Goal: Entertainment & Leisure: Browse casually

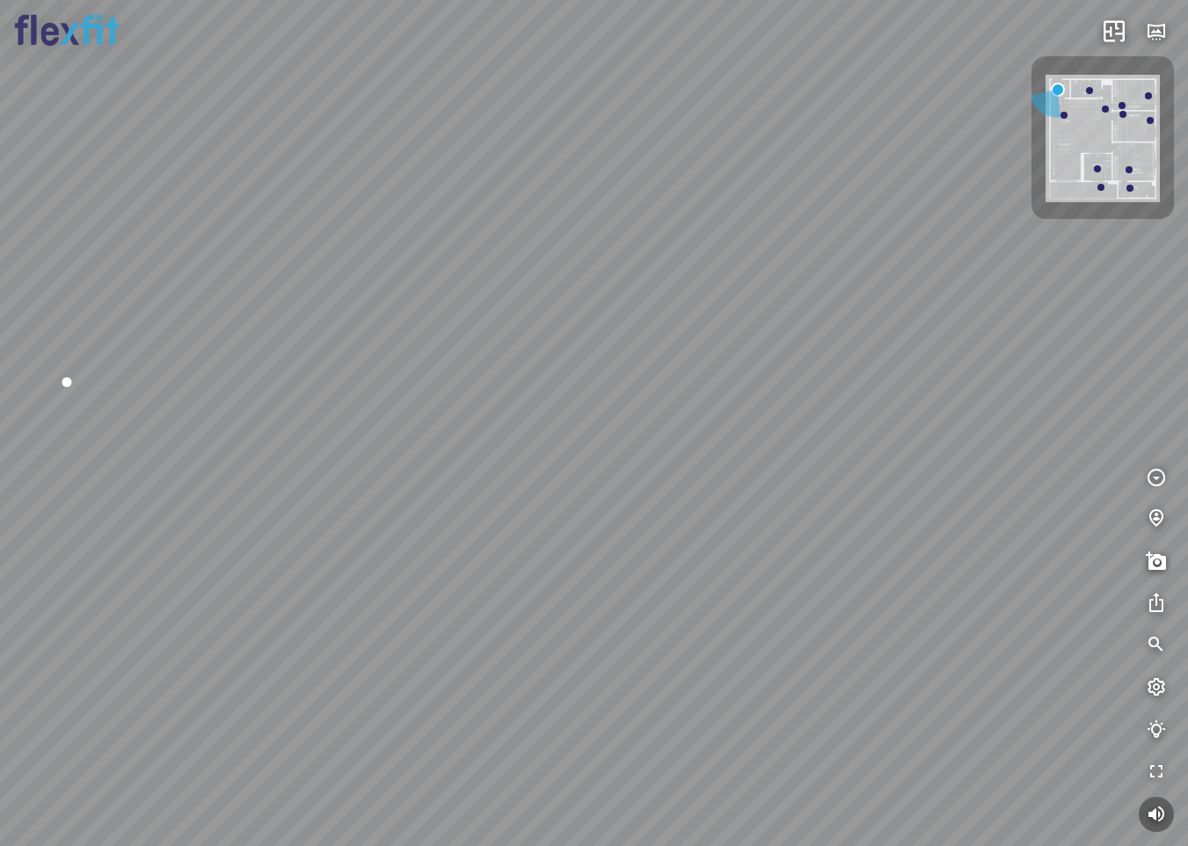
drag, startPoint x: 933, startPoint y: 532, endPoint x: 536, endPoint y: 409, distance: 415.1
click at [536, 409] on div at bounding box center [594, 423] width 1188 height 846
drag, startPoint x: 715, startPoint y: 452, endPoint x: 422, endPoint y: 447, distance: 292.8
click at [393, 417] on div at bounding box center [594, 423] width 1188 height 846
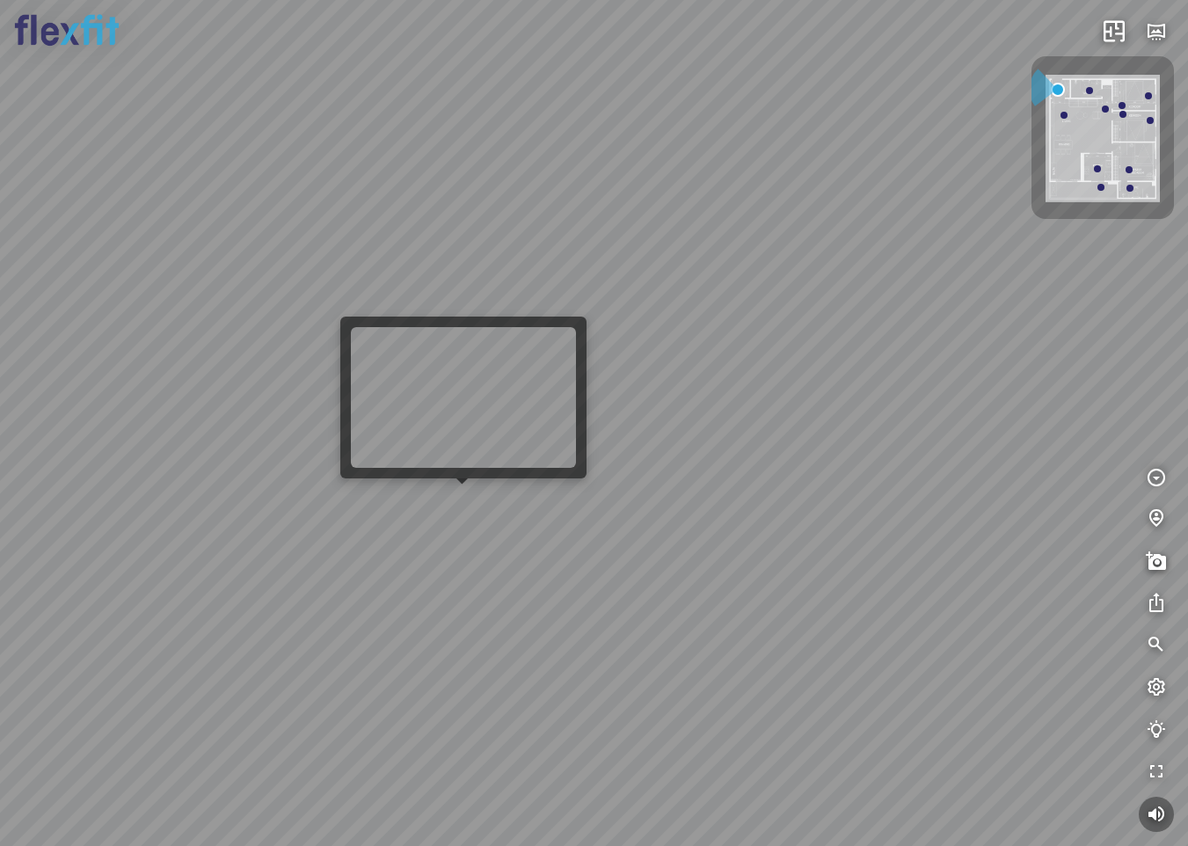
click at [464, 496] on div at bounding box center [594, 423] width 1188 height 846
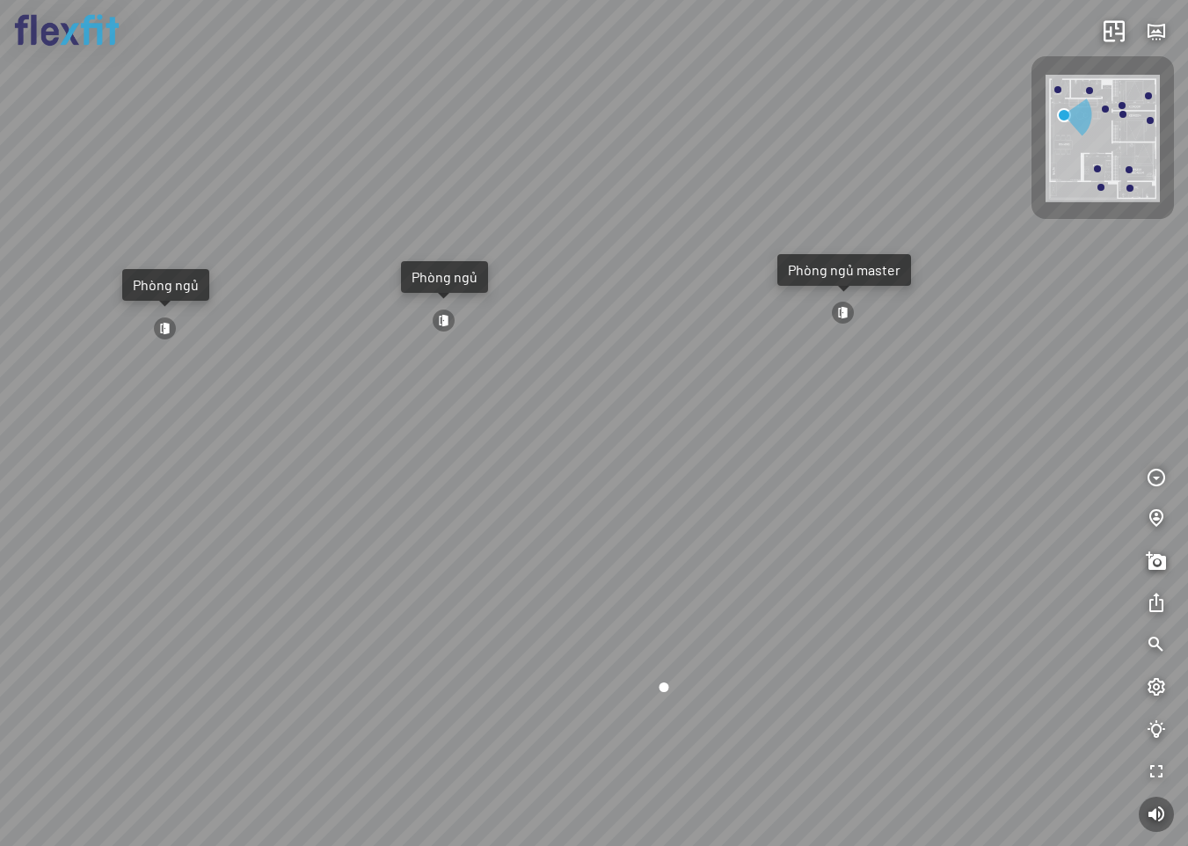
drag, startPoint x: 792, startPoint y: 560, endPoint x: 485, endPoint y: 520, distance: 309.5
click at [496, 520] on div "Ban công Bếp Phòng ngủ master Phòng ngủ Phòng ngủ" at bounding box center [594, 423] width 1188 height 846
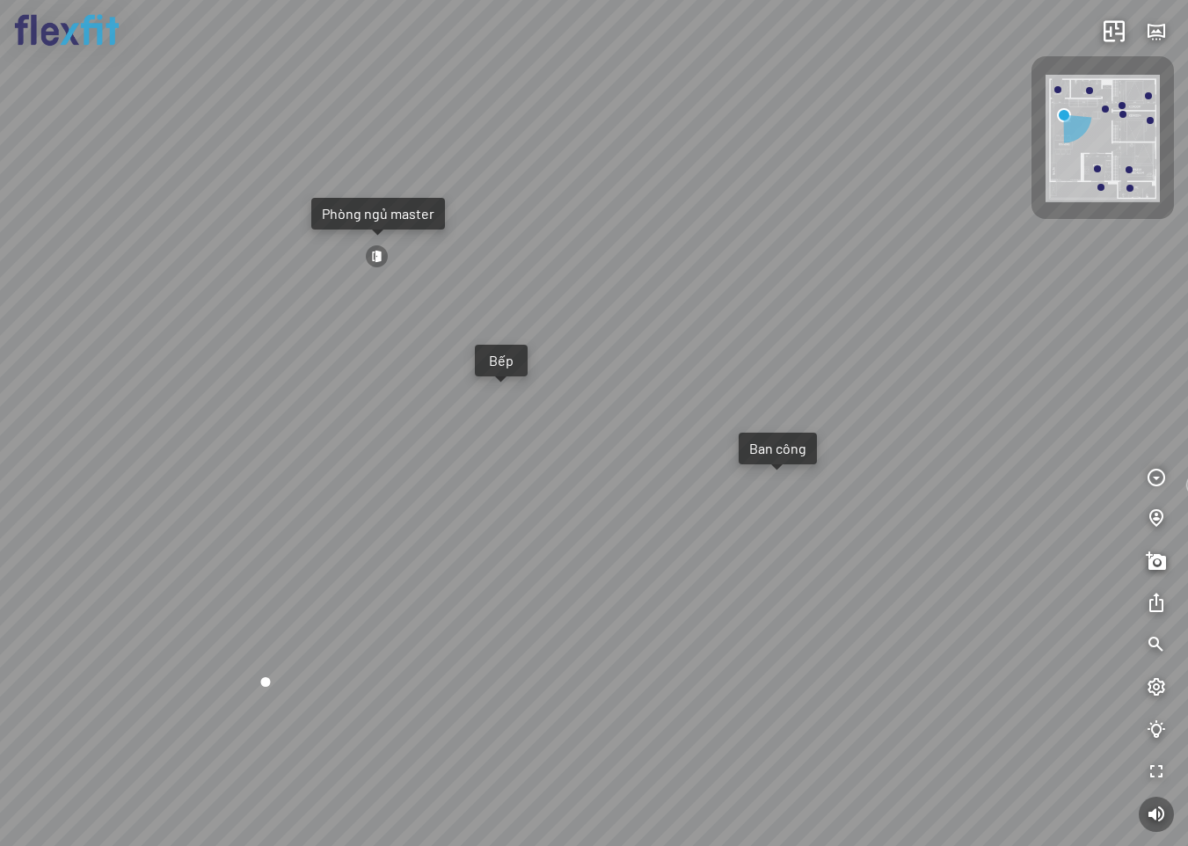
drag, startPoint x: 748, startPoint y: 525, endPoint x: 352, endPoint y: 524, distance: 396.5
click at [360, 524] on div "Ban công Bếp Phòng ngủ master Phòng ngủ Phòng ngủ" at bounding box center [594, 423] width 1188 height 846
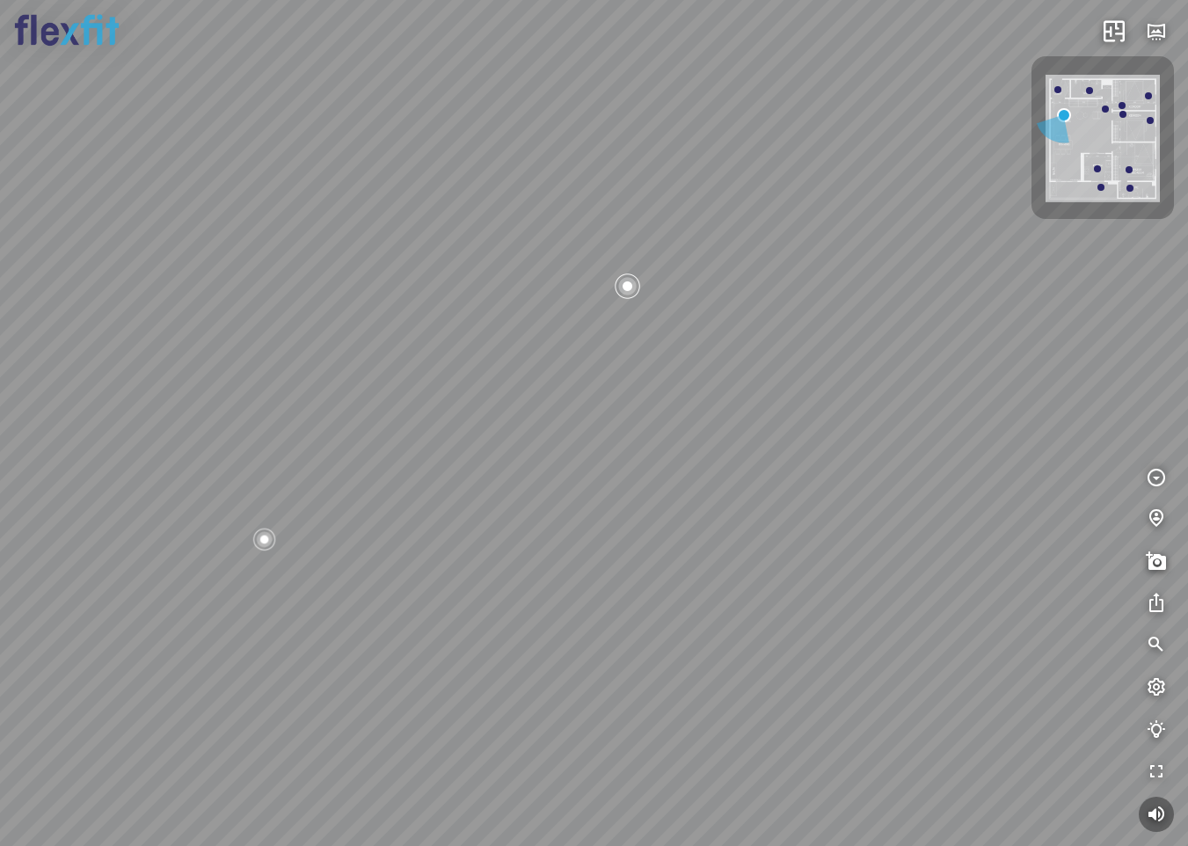
drag, startPoint x: 715, startPoint y: 479, endPoint x: 600, endPoint y: 597, distance: 164.7
click at [600, 596] on div "Ban công Bếp Phòng ngủ master Phòng ngủ Phòng ngủ" at bounding box center [594, 423] width 1188 height 846
drag, startPoint x: 649, startPoint y: 433, endPoint x: 763, endPoint y: 401, distance: 118.6
click at [689, 418] on div "Ban công Bếp Phòng ngủ master Phòng ngủ Phòng ngủ" at bounding box center [594, 423] width 1188 height 846
drag, startPoint x: 434, startPoint y: 528, endPoint x: 893, endPoint y: 486, distance: 460.8
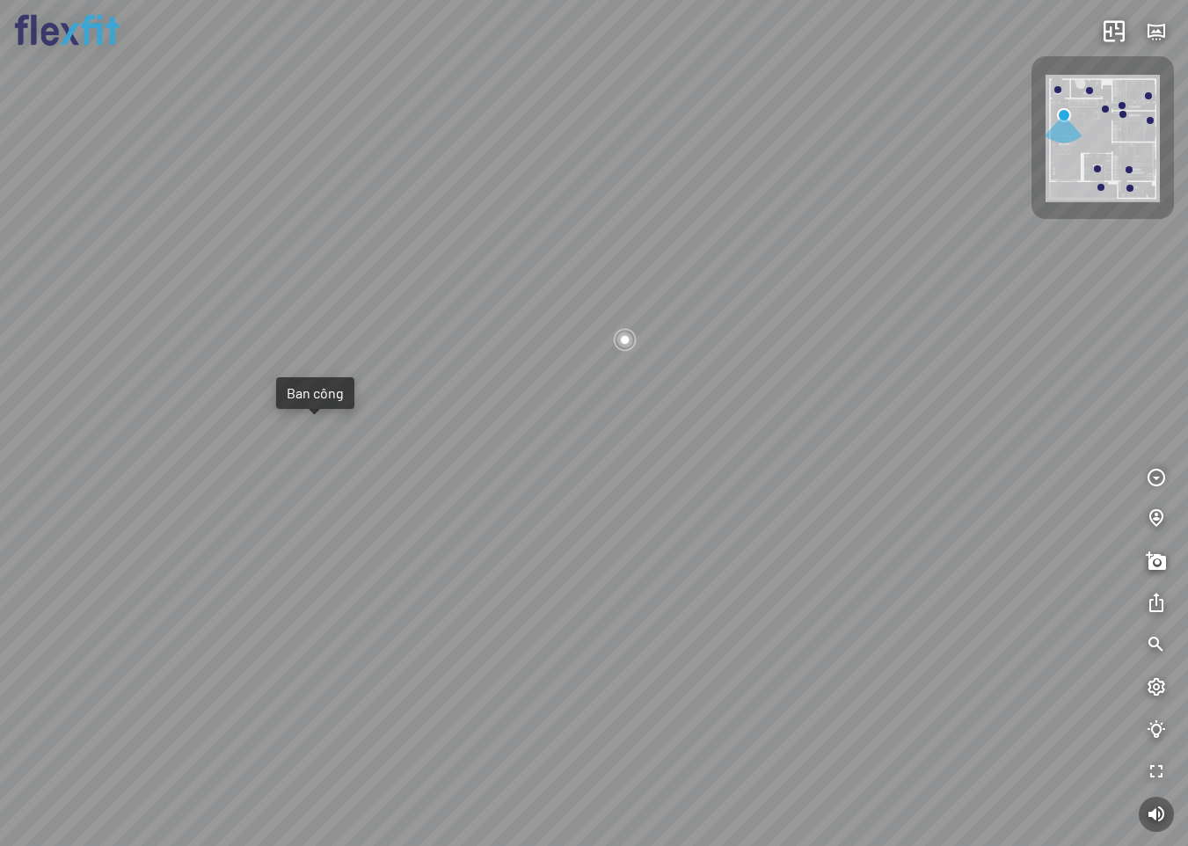
click at [825, 486] on div "Ban công Bếp Phòng ngủ master Phòng ngủ Phòng ngủ" at bounding box center [594, 423] width 1188 height 846
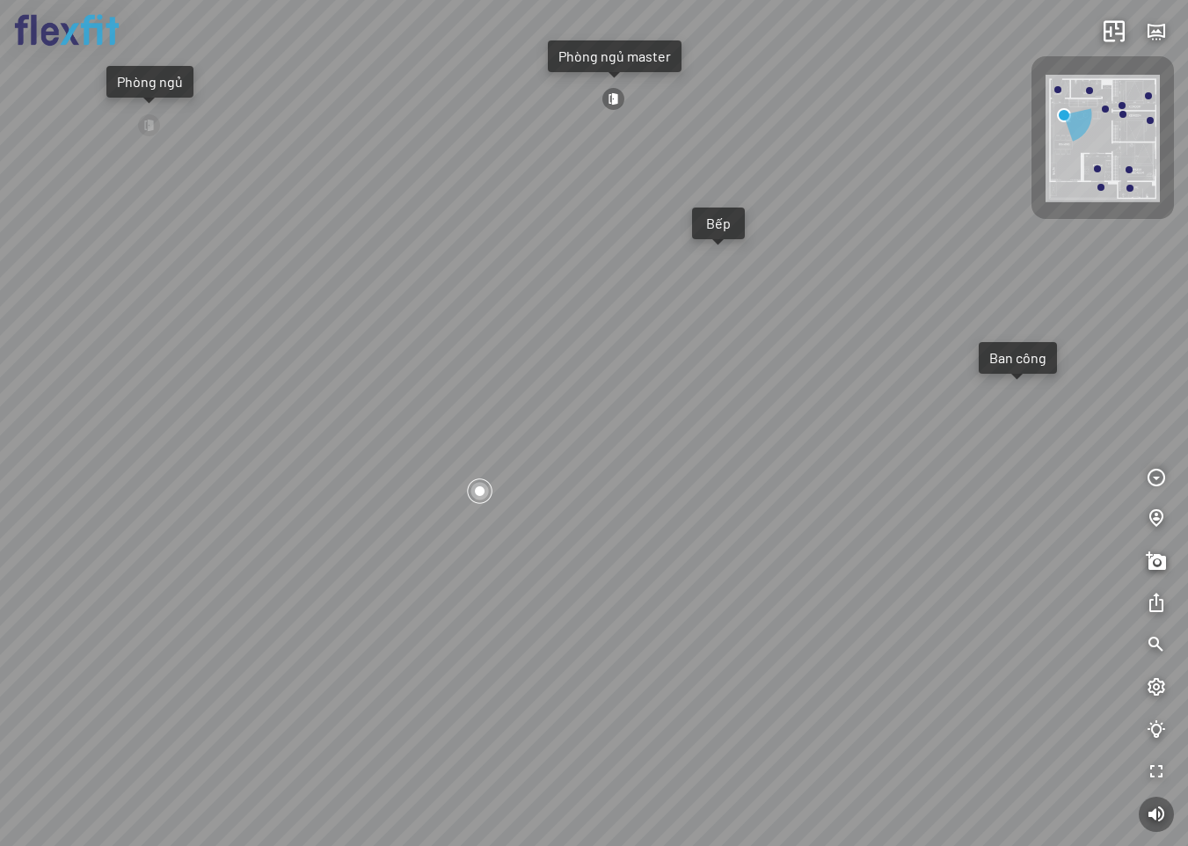
drag, startPoint x: 500, startPoint y: 513, endPoint x: 1029, endPoint y: 514, distance: 529.2
click at [1029, 514] on div "Ban công Bếp Phòng ngủ master Phòng ngủ Phòng ngủ" at bounding box center [594, 423] width 1188 height 846
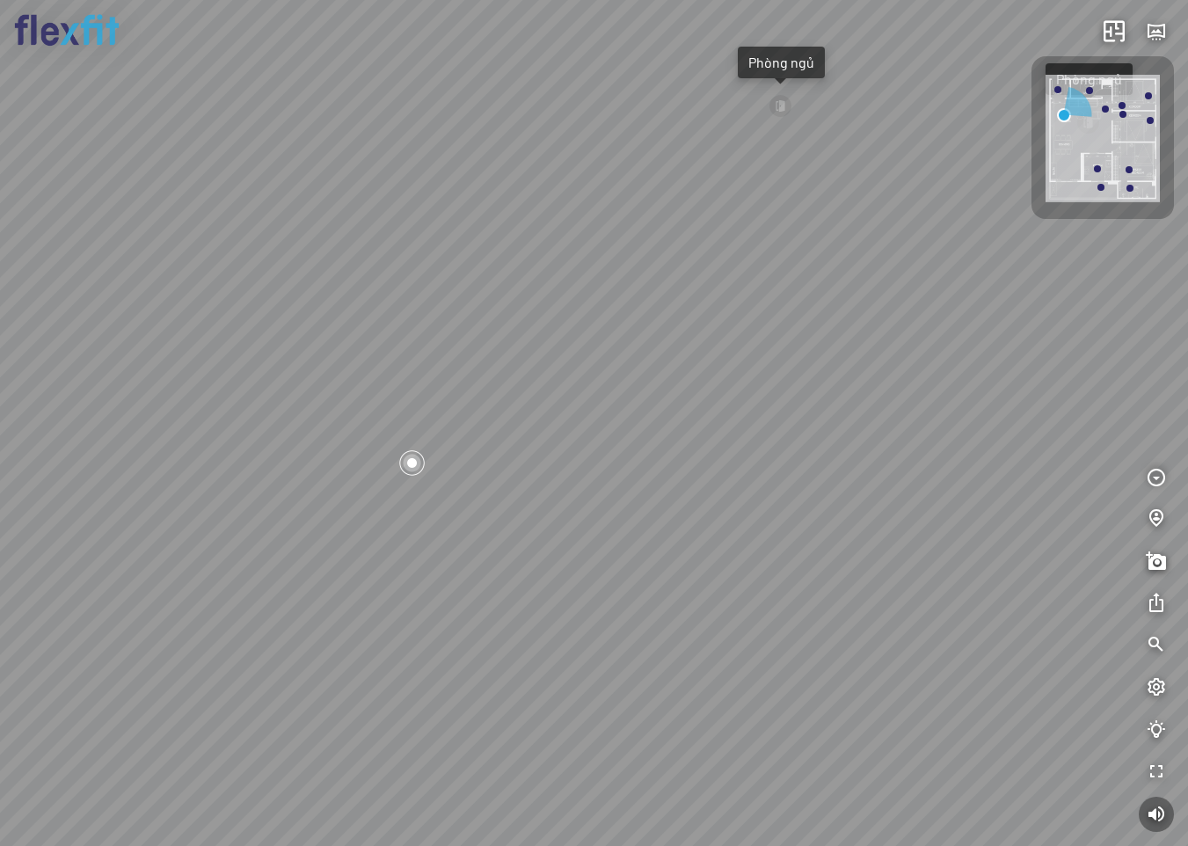
drag, startPoint x: 693, startPoint y: 484, endPoint x: 432, endPoint y: 459, distance: 262.3
click at [403, 447] on div "Ban công Bếp Phòng ngủ master Phòng ngủ Phòng ngủ" at bounding box center [594, 423] width 1188 height 846
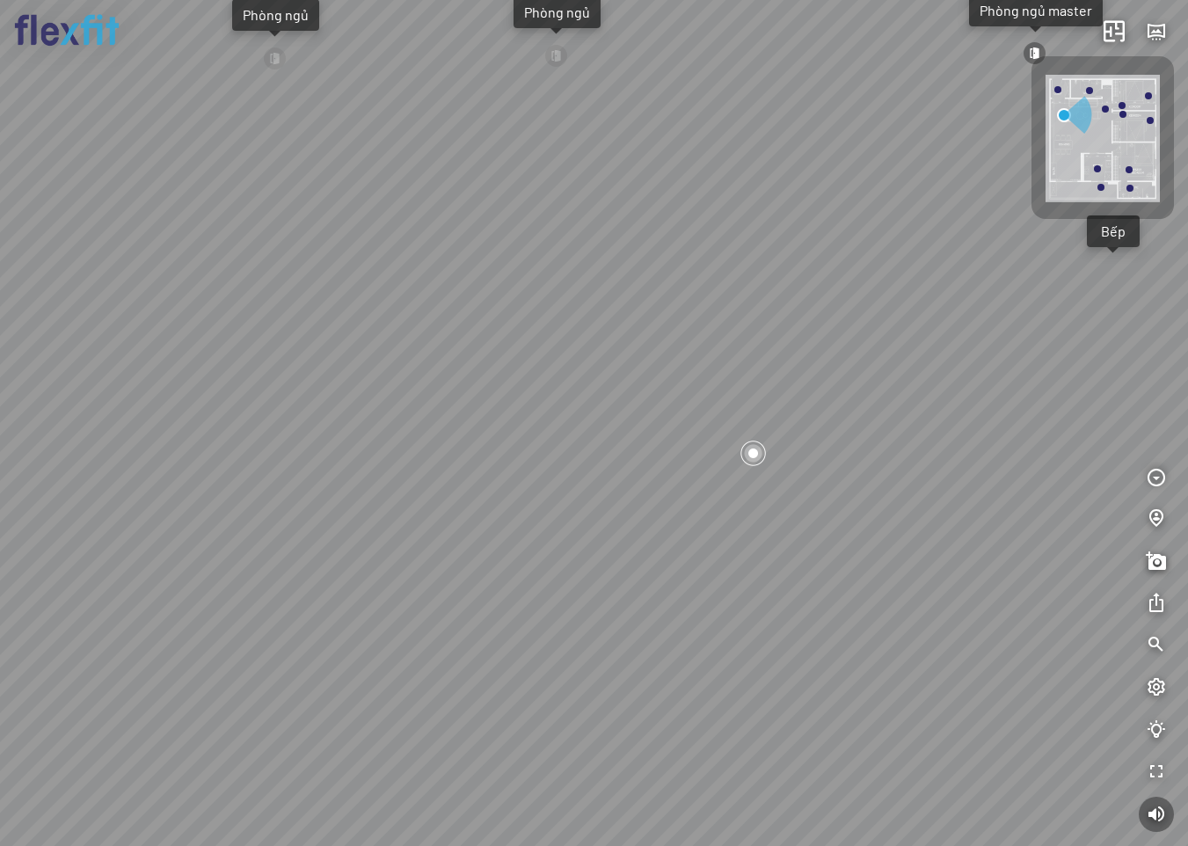
click at [750, 449] on div at bounding box center [753, 453] width 30 height 30
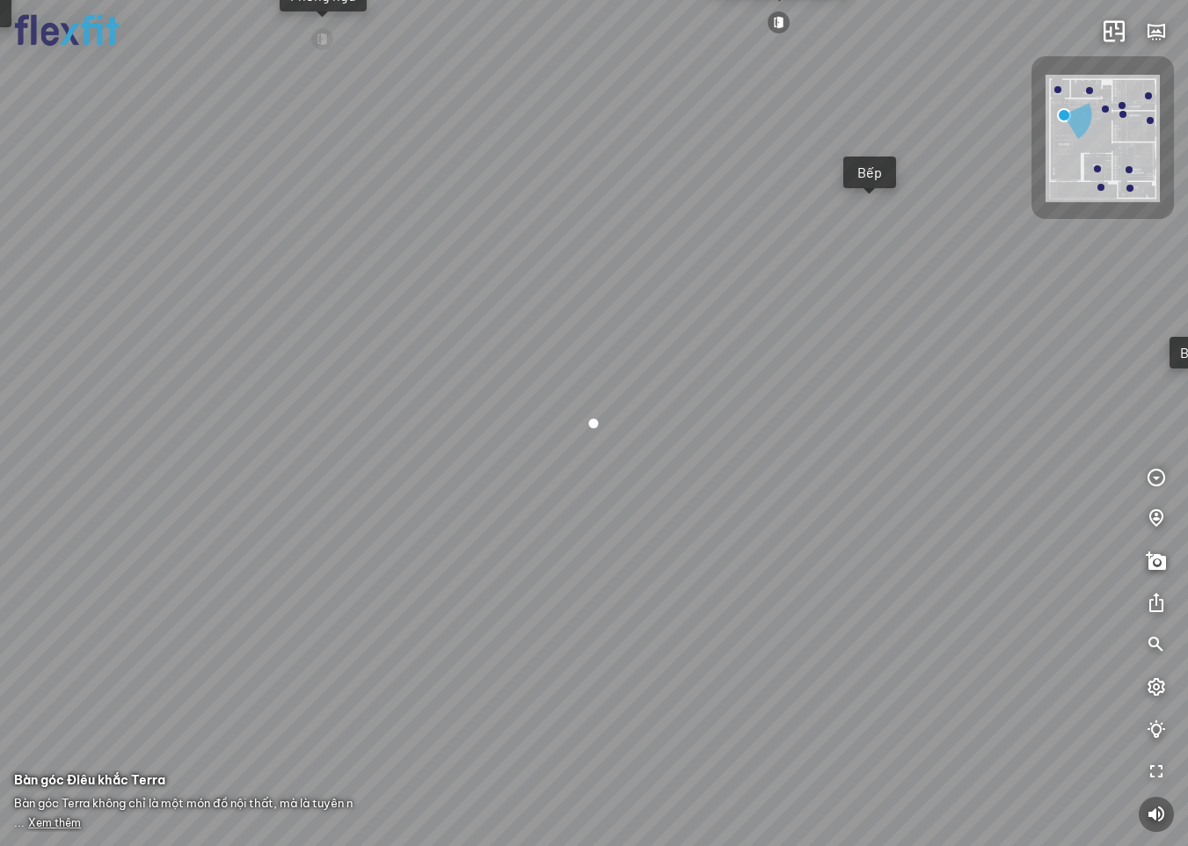
drag, startPoint x: 338, startPoint y: 536, endPoint x: 956, endPoint y: 589, distance: 620.3
click at [953, 589] on div "Ban công Bếp Phòng ngủ master Phòng ngủ Phòng ngủ" at bounding box center [594, 423] width 1188 height 846
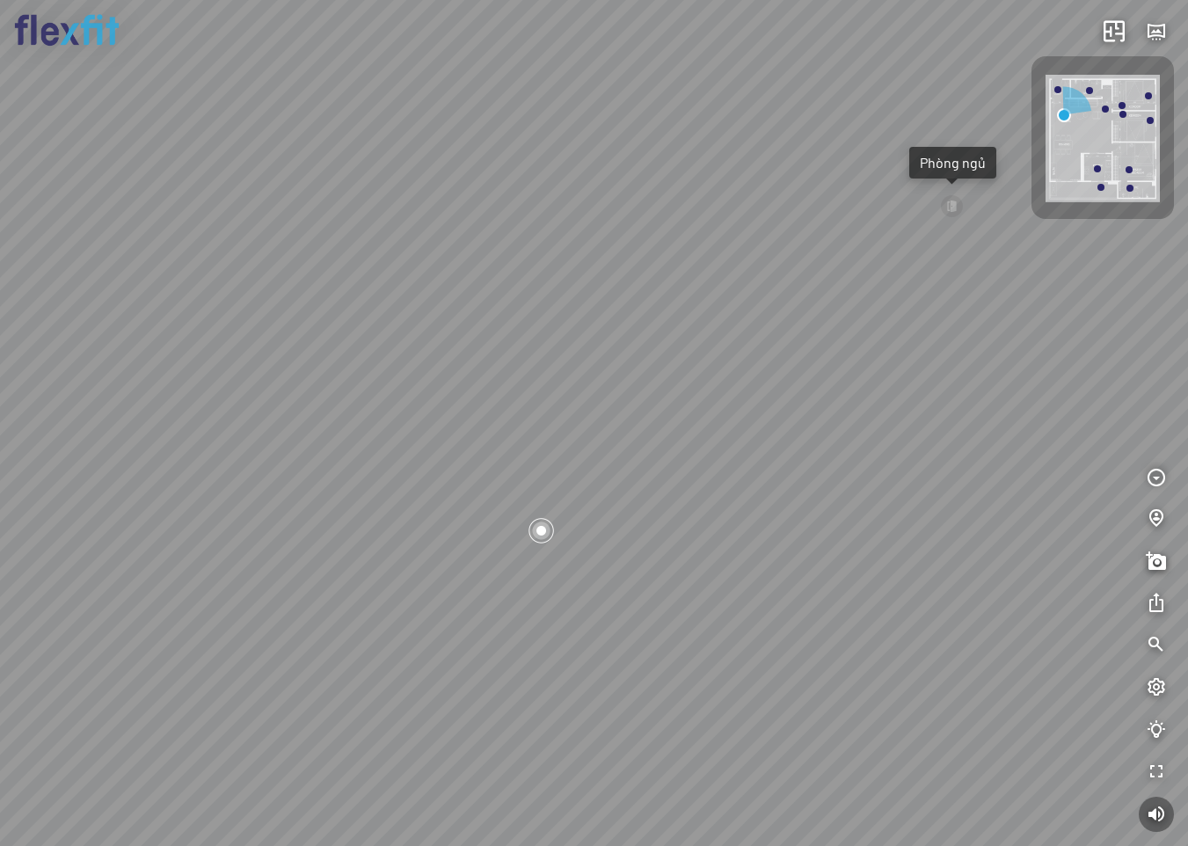
drag, startPoint x: 874, startPoint y: 567, endPoint x: 1021, endPoint y: 678, distance: 183.9
click at [1021, 678] on div "Ban công Bếp Phòng ngủ master Phòng ngủ Phòng ngủ" at bounding box center [594, 423] width 1188 height 846
drag, startPoint x: 682, startPoint y: 497, endPoint x: 476, endPoint y: 466, distance: 208.0
click at [498, 466] on div "Ban công Bếp Phòng ngủ master Phòng ngủ Phòng ngủ" at bounding box center [594, 423] width 1188 height 846
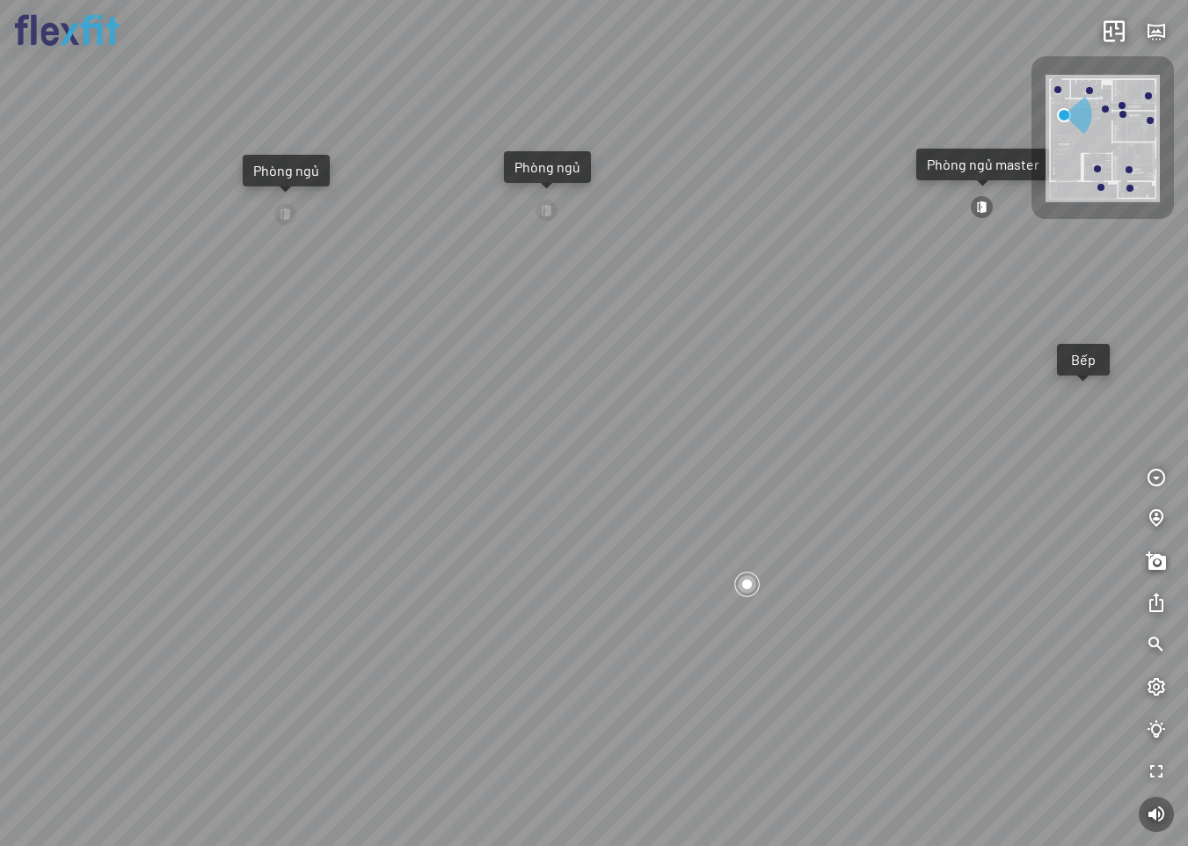
drag, startPoint x: 673, startPoint y: 520, endPoint x: 506, endPoint y: 593, distance: 182.3
click at [506, 593] on div "Ban công Bếp Phòng ngủ master Phòng ngủ Phòng ngủ" at bounding box center [594, 423] width 1188 height 846
click at [750, 582] on div at bounding box center [747, 584] width 30 height 30
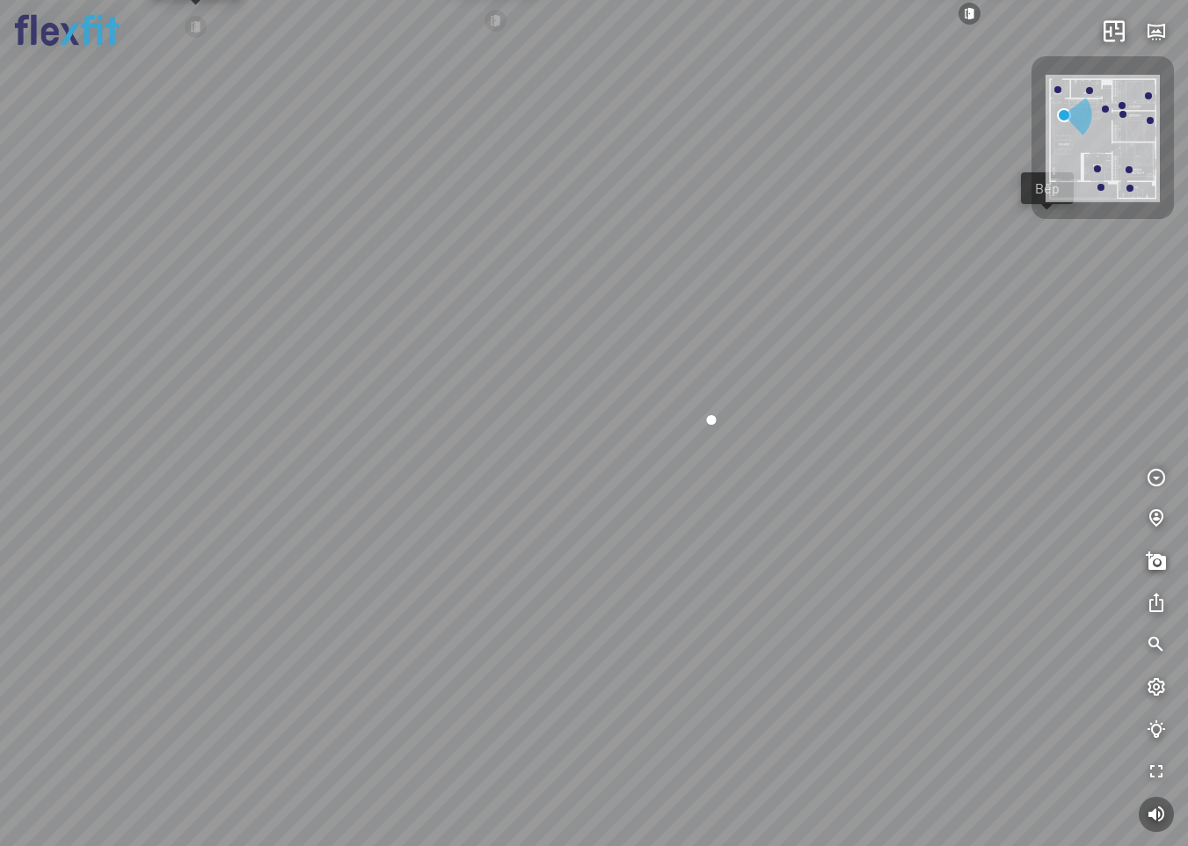
drag, startPoint x: 730, startPoint y: 378, endPoint x: 873, endPoint y: 367, distance: 143.7
click at [873, 367] on div "Ban công Bếp Phòng ngủ master Phòng ngủ Phòng ngủ" at bounding box center [594, 423] width 1188 height 846
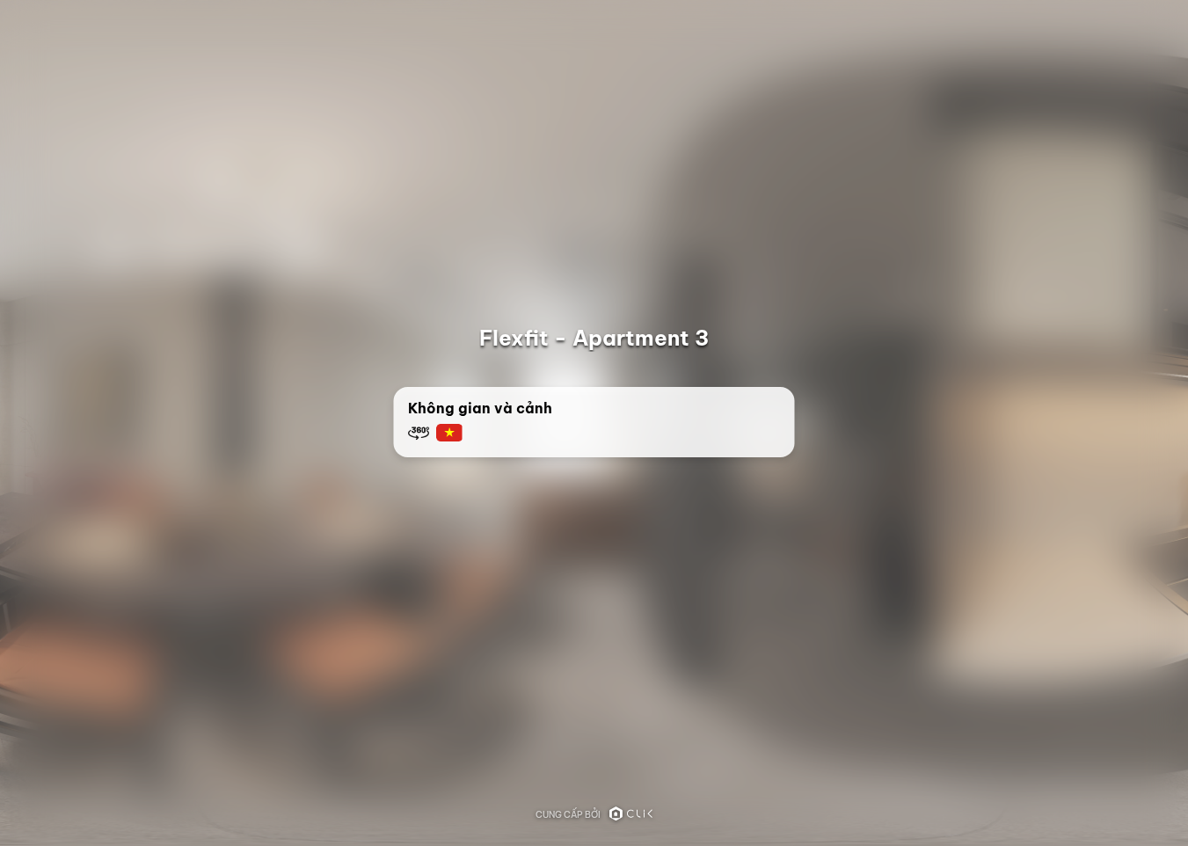
click at [670, 425] on div "Không gian và cảnh" at bounding box center [594, 420] width 373 height 46
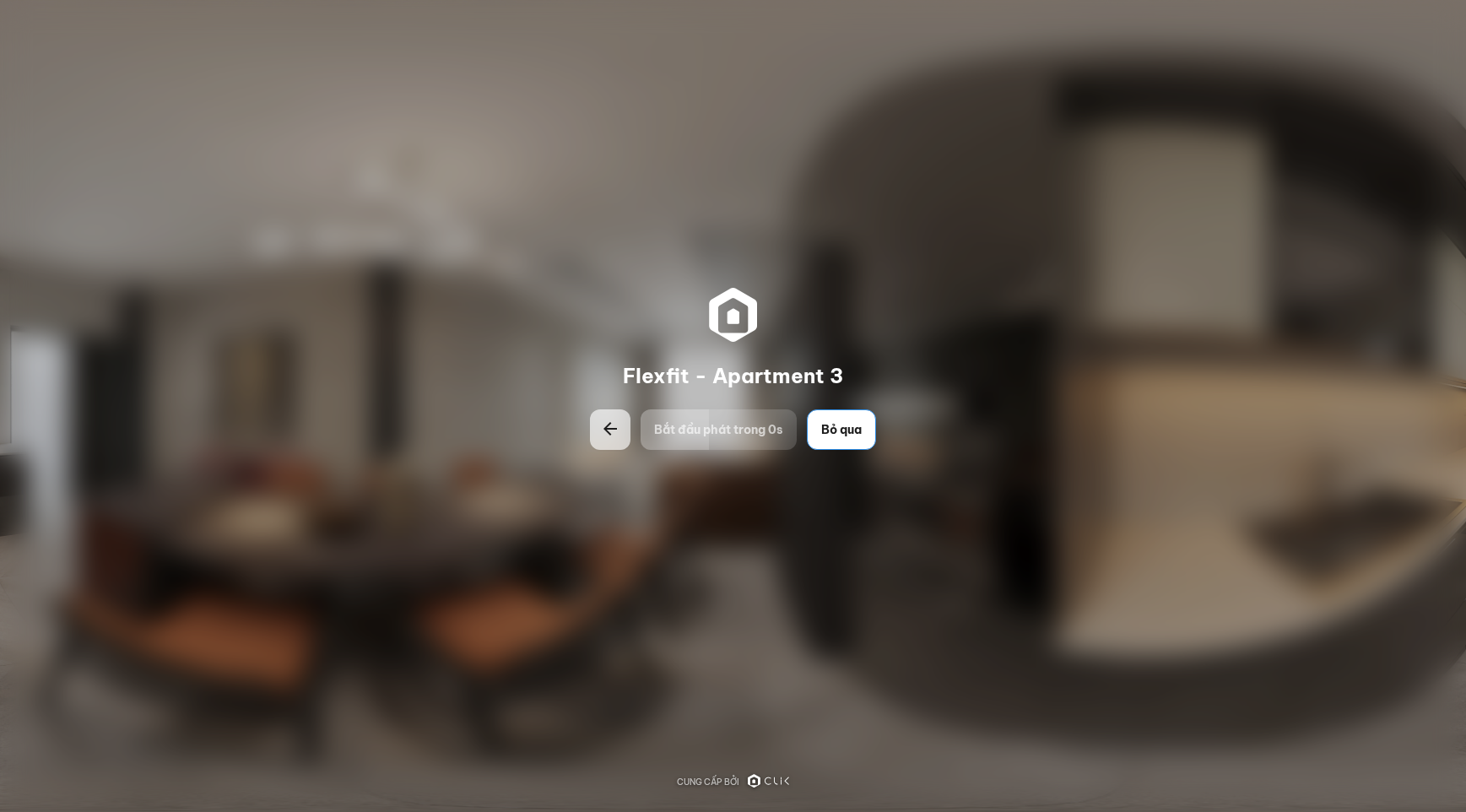
click at [842, 420] on button "Bỏ qua" at bounding box center [841, 429] width 69 height 40
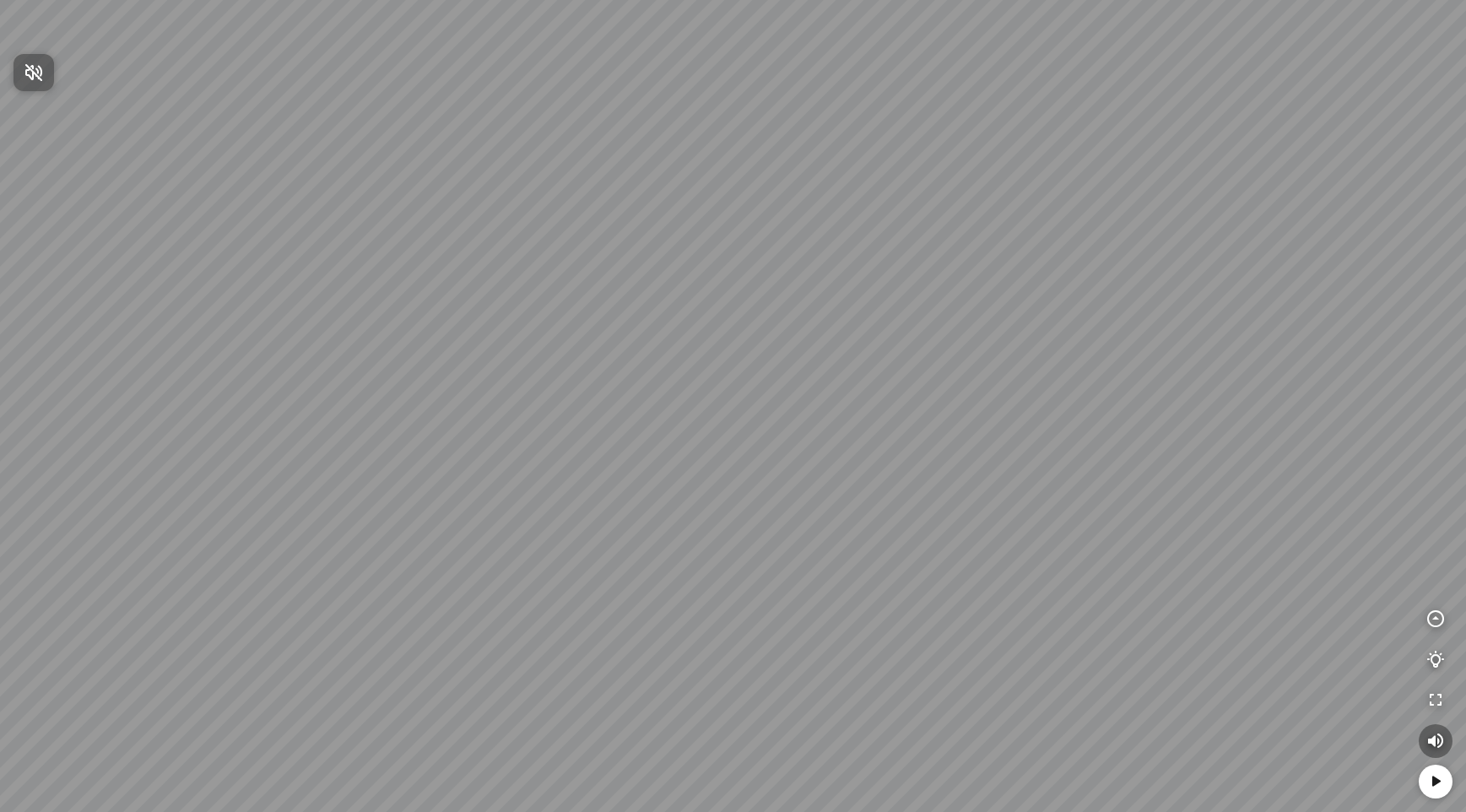
drag, startPoint x: 949, startPoint y: 590, endPoint x: 1023, endPoint y: 342, distance: 258.8
click at [1039, 318] on div at bounding box center [733, 406] width 1466 height 812
drag, startPoint x: 696, startPoint y: 551, endPoint x: 904, endPoint y: 272, distance: 348.0
click at [936, 255] on div at bounding box center [733, 406] width 1466 height 812
drag, startPoint x: 683, startPoint y: 360, endPoint x: 1115, endPoint y: 287, distance: 438.1
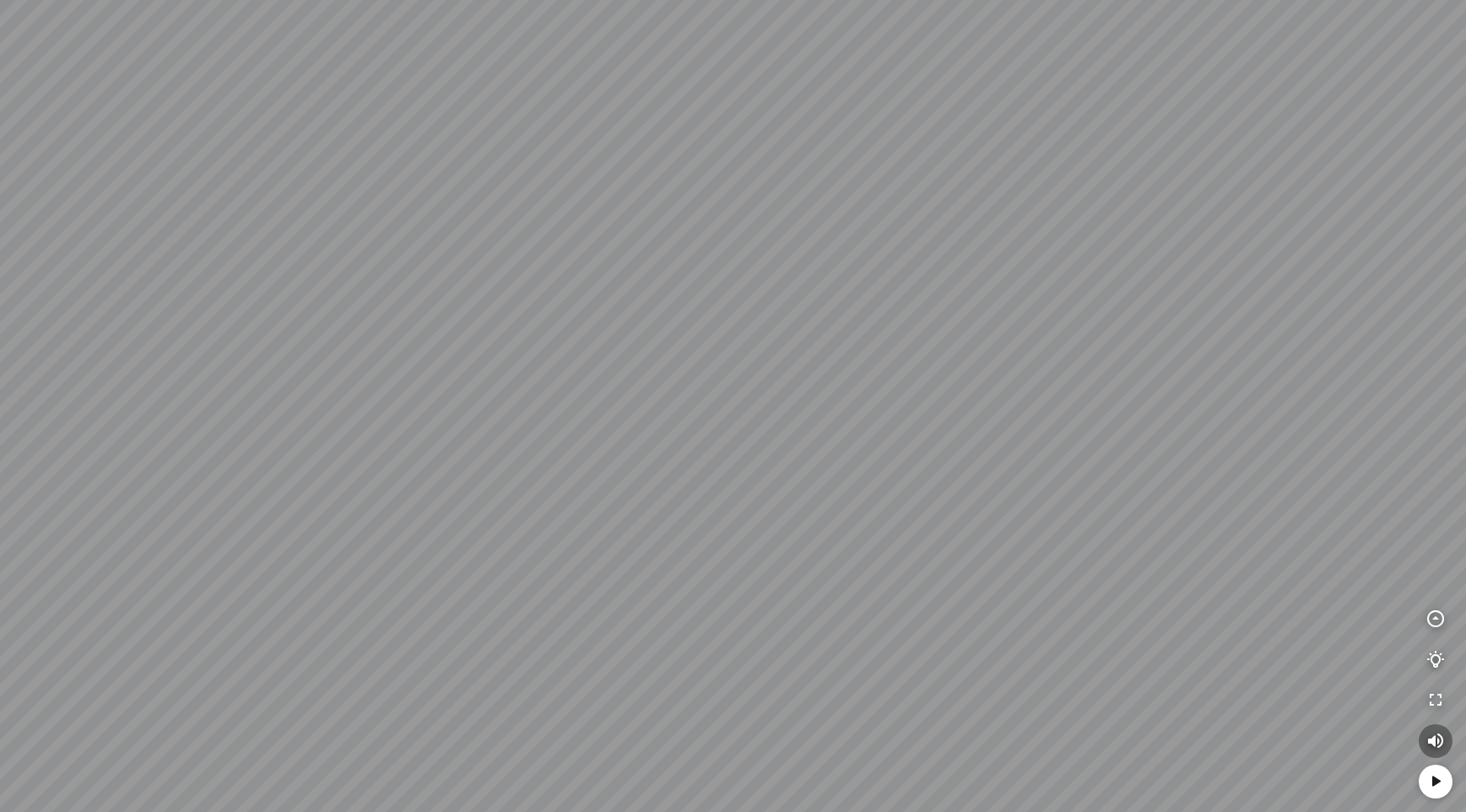
click at [1086, 287] on div at bounding box center [733, 406] width 1466 height 812
drag, startPoint x: 919, startPoint y: 330, endPoint x: 1069, endPoint y: 274, distance: 160.1
click at [1066, 274] on div at bounding box center [733, 406] width 1466 height 812
drag, startPoint x: 824, startPoint y: 297, endPoint x: 907, endPoint y: 223, distance: 111.2
click at [1071, 197] on div at bounding box center [733, 406] width 1466 height 812
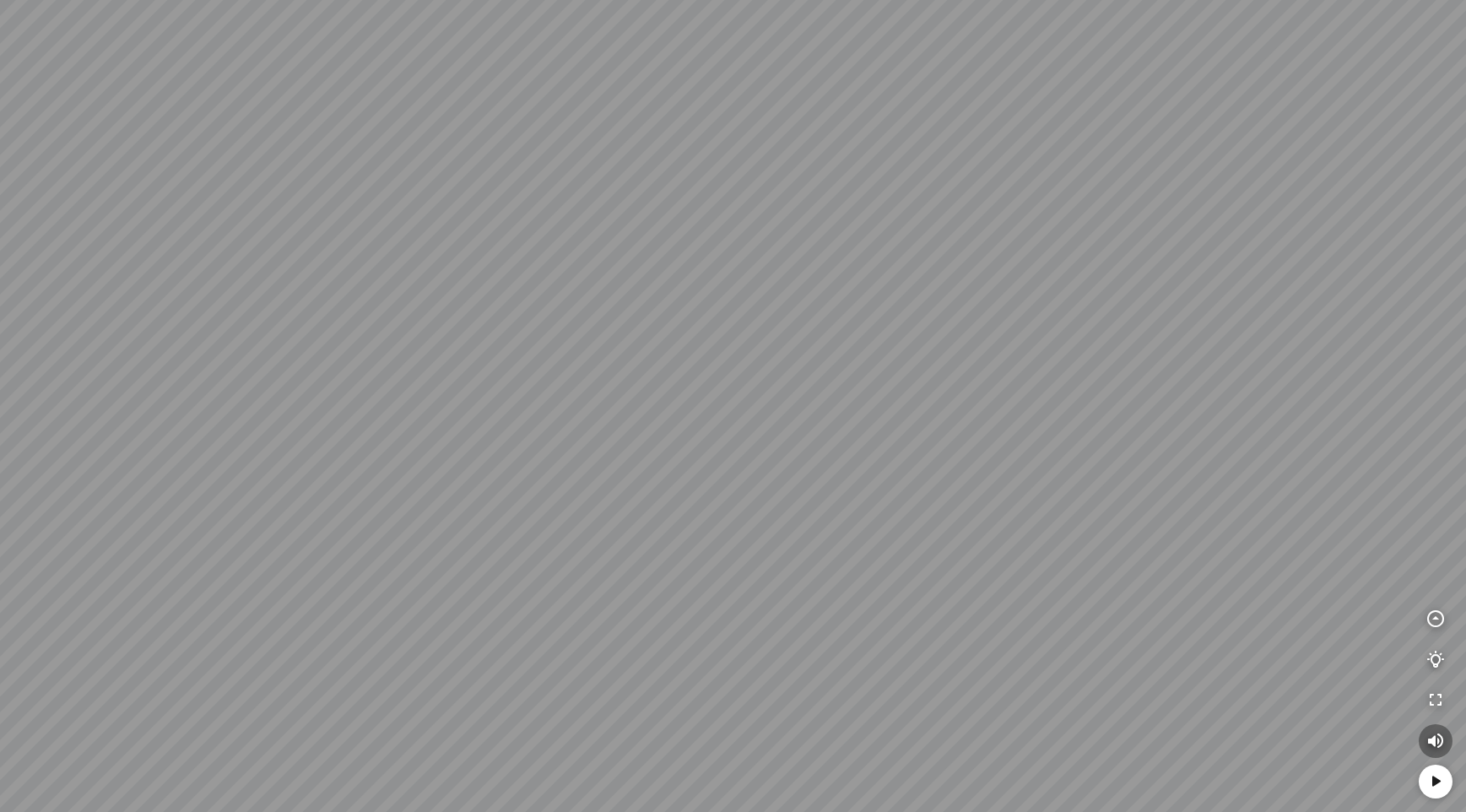
drag, startPoint x: 873, startPoint y: 220, endPoint x: 1142, endPoint y: 346, distance: 297.0
click at [1140, 323] on div at bounding box center [733, 406] width 1466 height 812
drag, startPoint x: 939, startPoint y: 250, endPoint x: 1163, endPoint y: 360, distance: 249.6
click at [1140, 360] on div at bounding box center [733, 406] width 1466 height 812
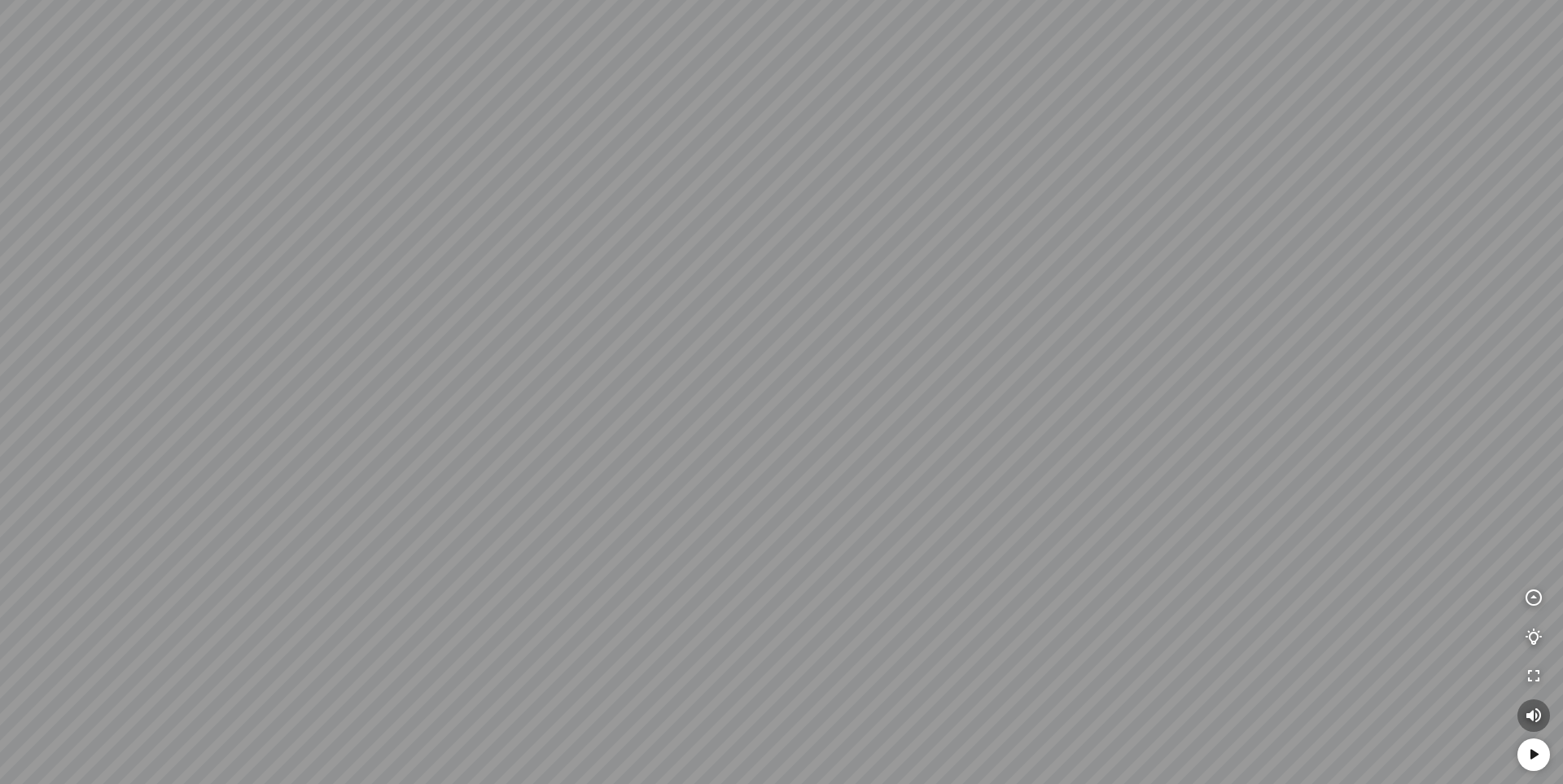
drag, startPoint x: 941, startPoint y: 533, endPoint x: 635, endPoint y: 474, distance: 311.6
click at [640, 481] on div at bounding box center [782, 392] width 1563 height 784
drag, startPoint x: 869, startPoint y: 374, endPoint x: 270, endPoint y: 512, distance: 614.7
click at [306, 497] on div at bounding box center [782, 392] width 1563 height 784
drag, startPoint x: 678, startPoint y: 582, endPoint x: 604, endPoint y: 593, distance: 74.8
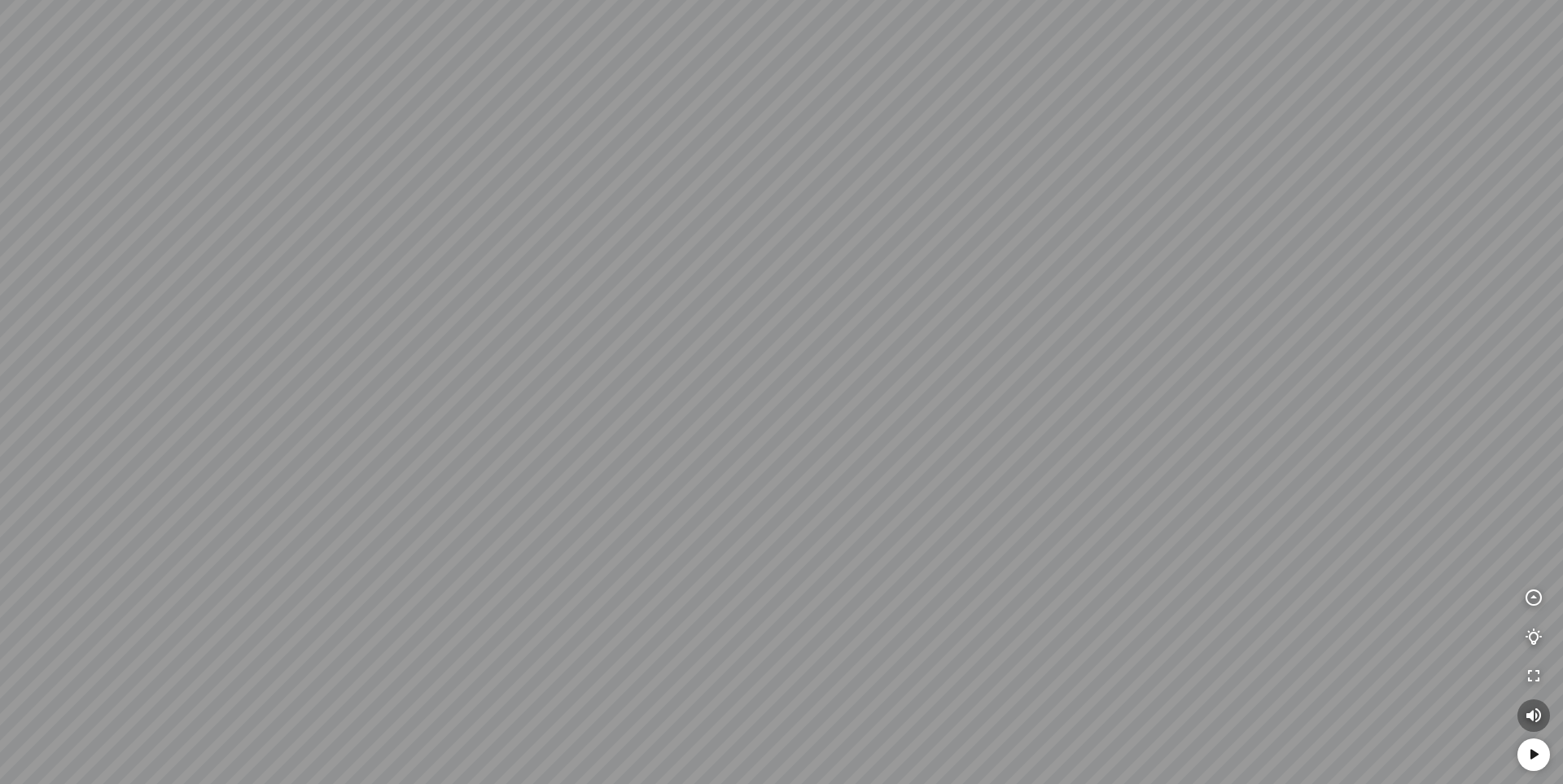
click at [535, 566] on div at bounding box center [782, 392] width 1563 height 784
click at [1099, 591] on icon "button" at bounding box center [1533, 598] width 19 height 19
click at [1099, 554] on icon "button" at bounding box center [1533, 558] width 19 height 19
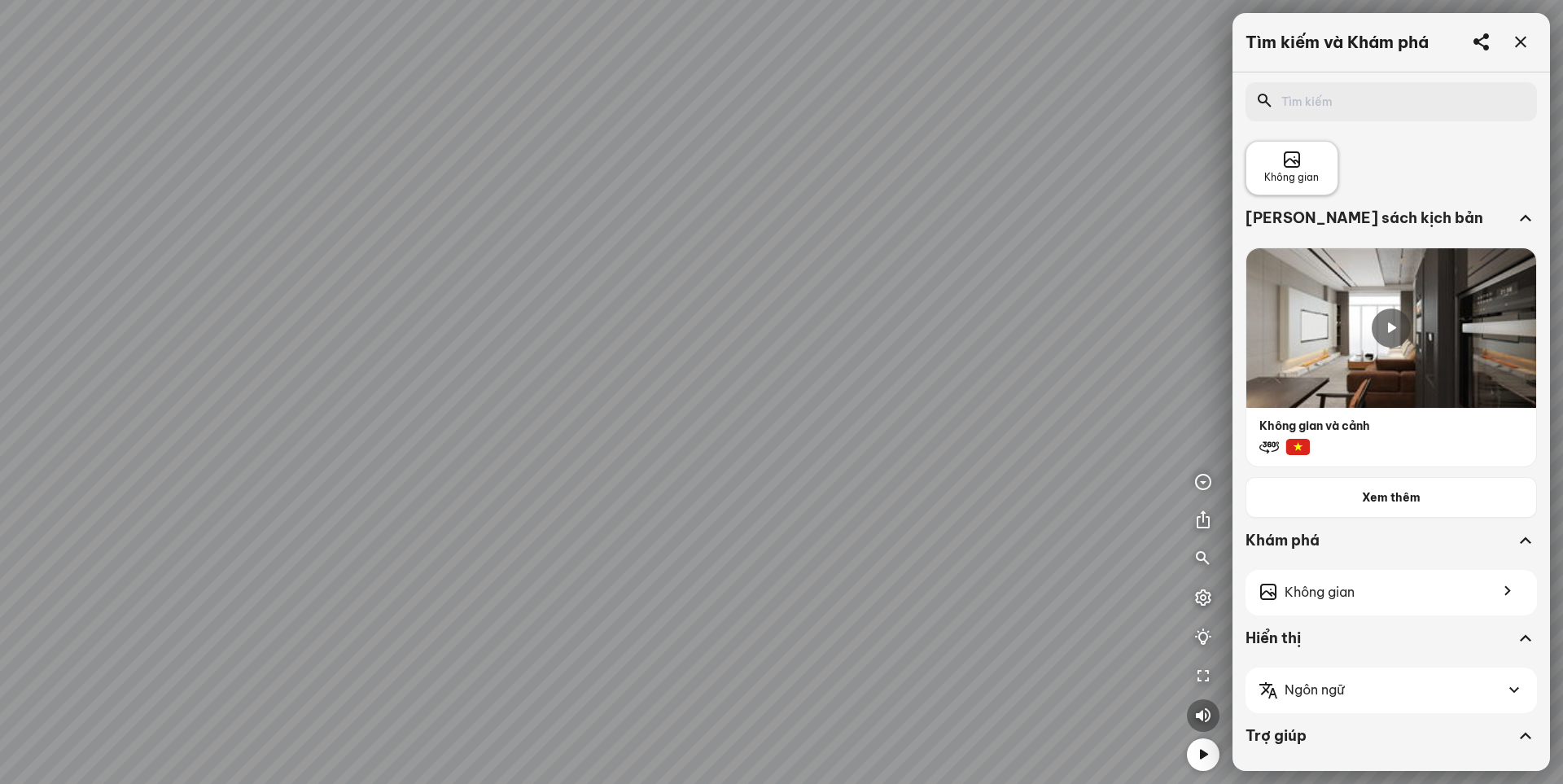
click at [1099, 174] on span "Không gian" at bounding box center [1291, 178] width 55 height 16
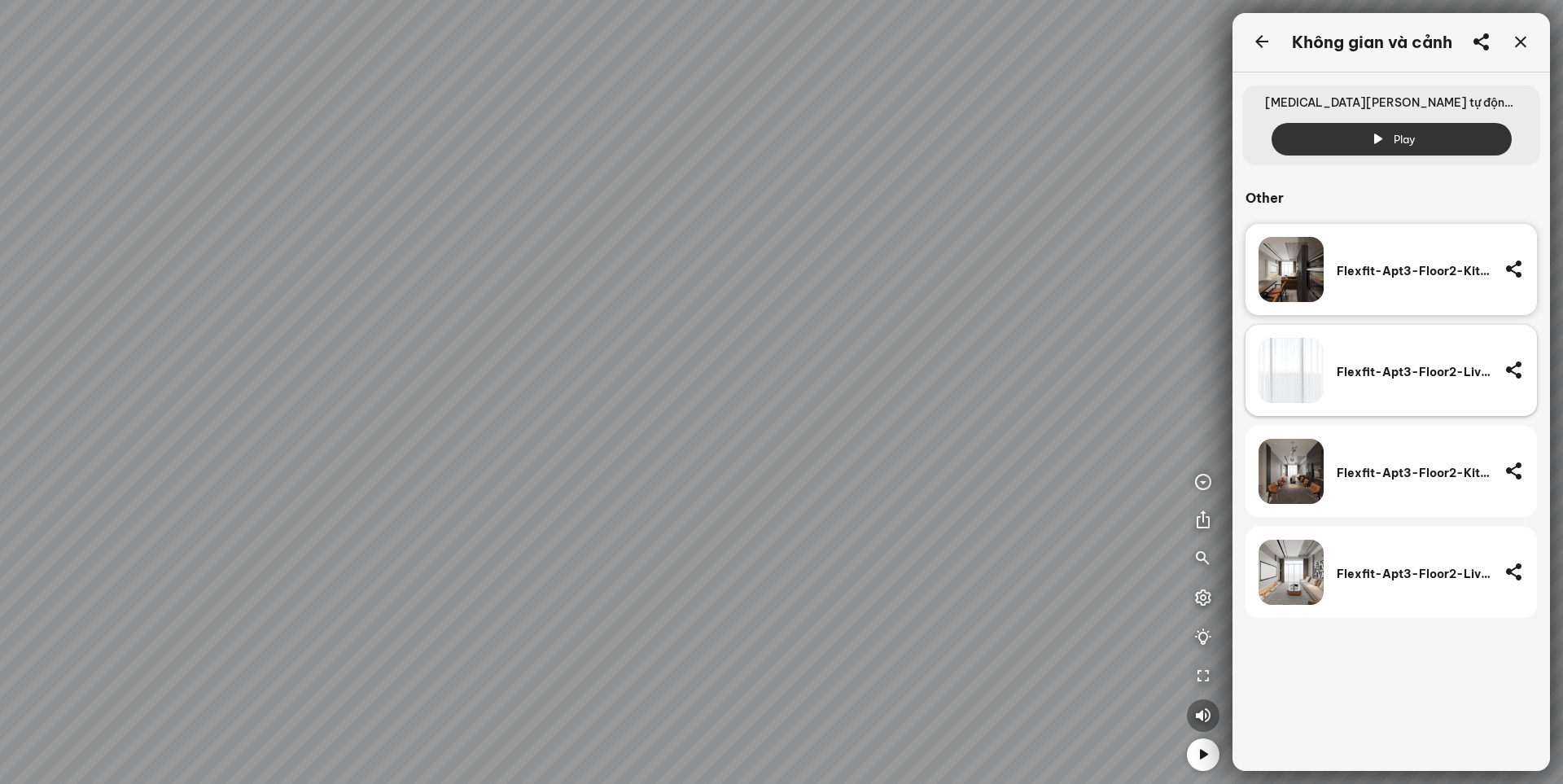
click at [1099, 381] on div "Flexfit-Apt3-Floor2-Livingroom(2)" at bounding box center [1414, 370] width 155 height 65
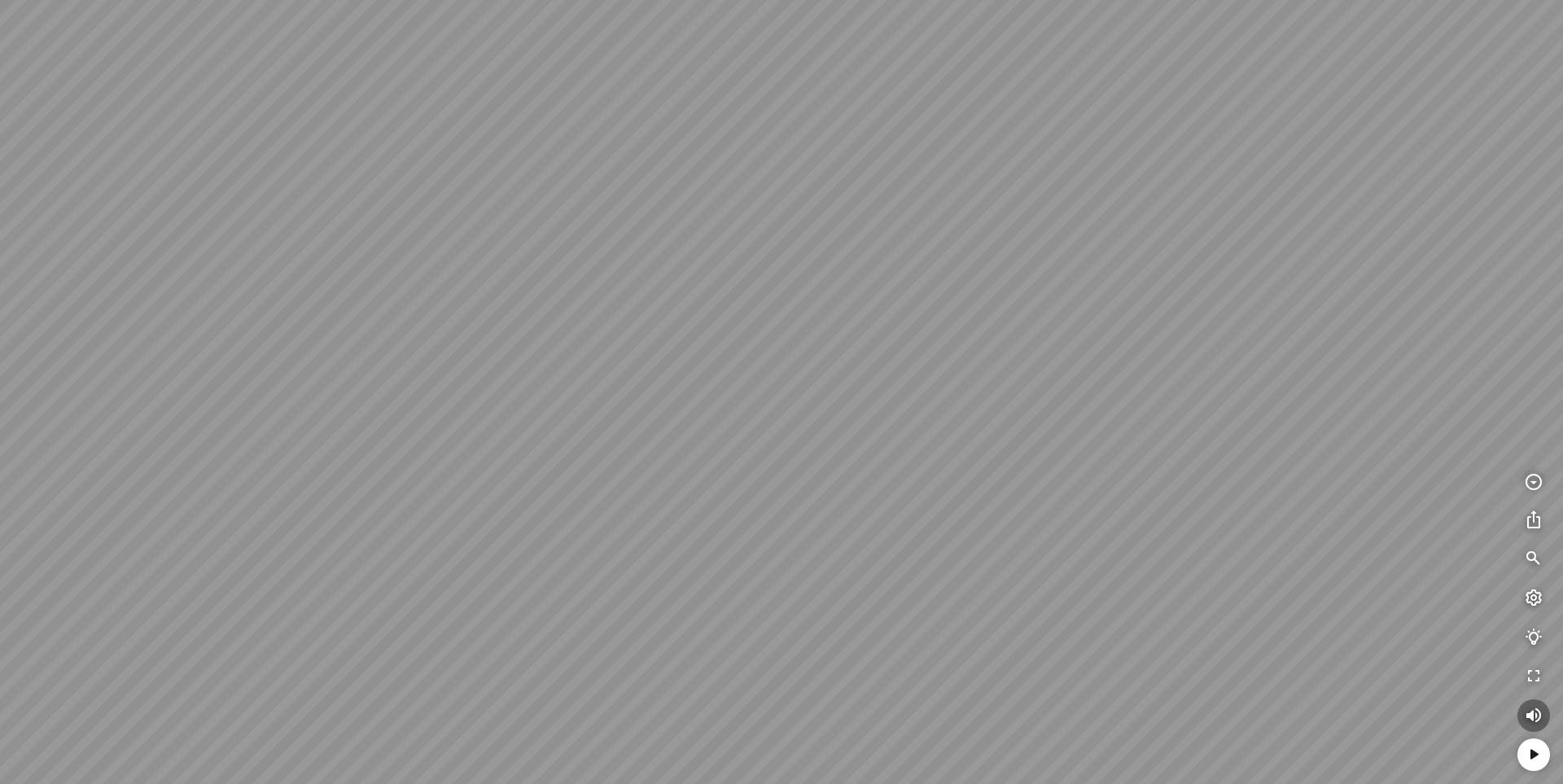
drag, startPoint x: 814, startPoint y: 524, endPoint x: 987, endPoint y: 144, distance: 417.5
click at [989, 145] on div at bounding box center [782, 392] width 1563 height 784
drag, startPoint x: 636, startPoint y: 436, endPoint x: 996, endPoint y: 390, distance: 362.9
click at [975, 383] on div at bounding box center [782, 392] width 1563 height 784
drag, startPoint x: 864, startPoint y: 307, endPoint x: 985, endPoint y: 307, distance: 121.0
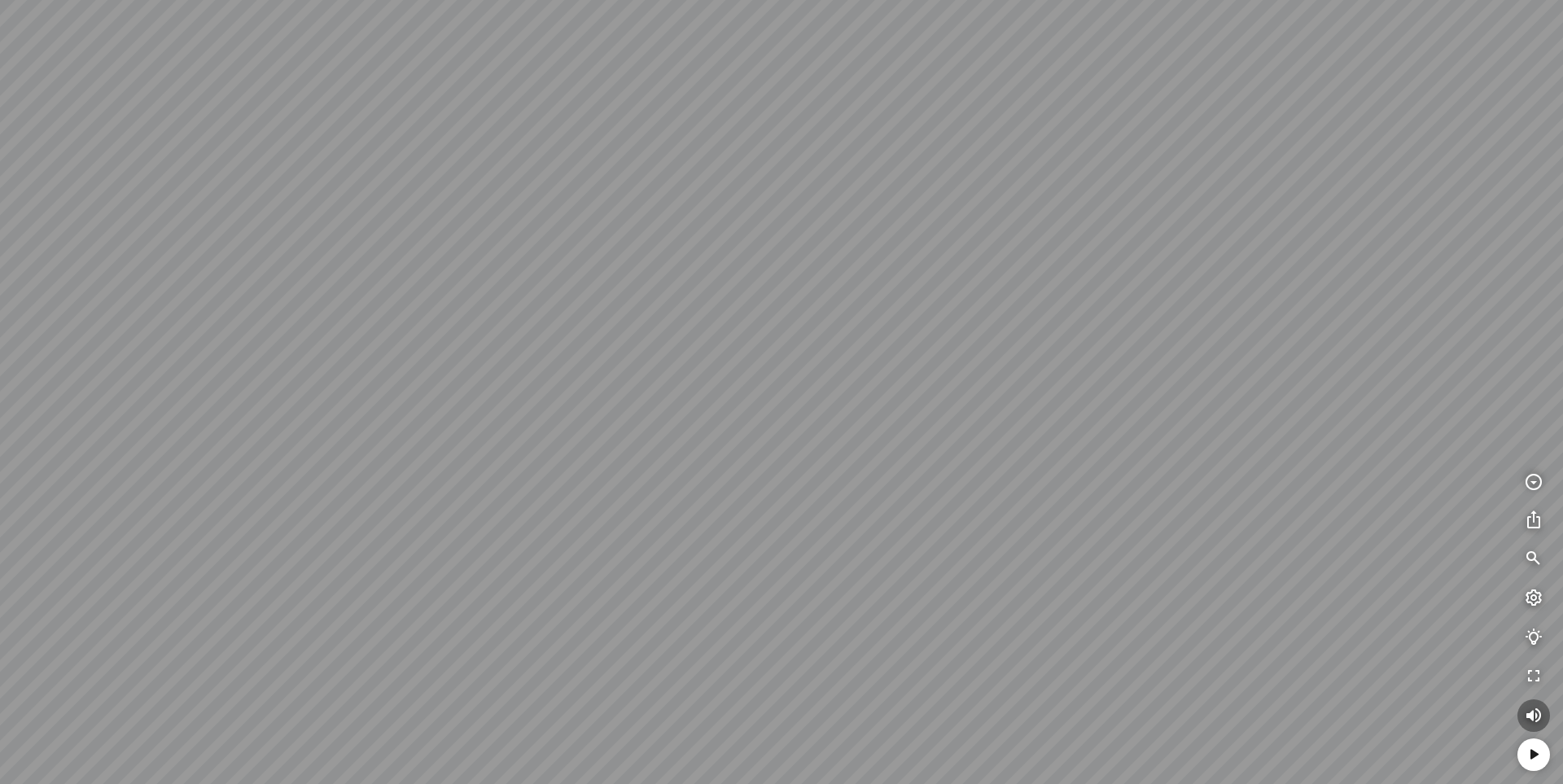
click at [969, 307] on div at bounding box center [782, 392] width 1563 height 784
drag, startPoint x: 735, startPoint y: 278, endPoint x: 1019, endPoint y: 340, distance: 290.7
click at [995, 326] on div at bounding box center [782, 392] width 1563 height 784
drag, startPoint x: 892, startPoint y: 317, endPoint x: 989, endPoint y: 527, distance: 231.3
click at [989, 527] on div at bounding box center [782, 392] width 1563 height 784
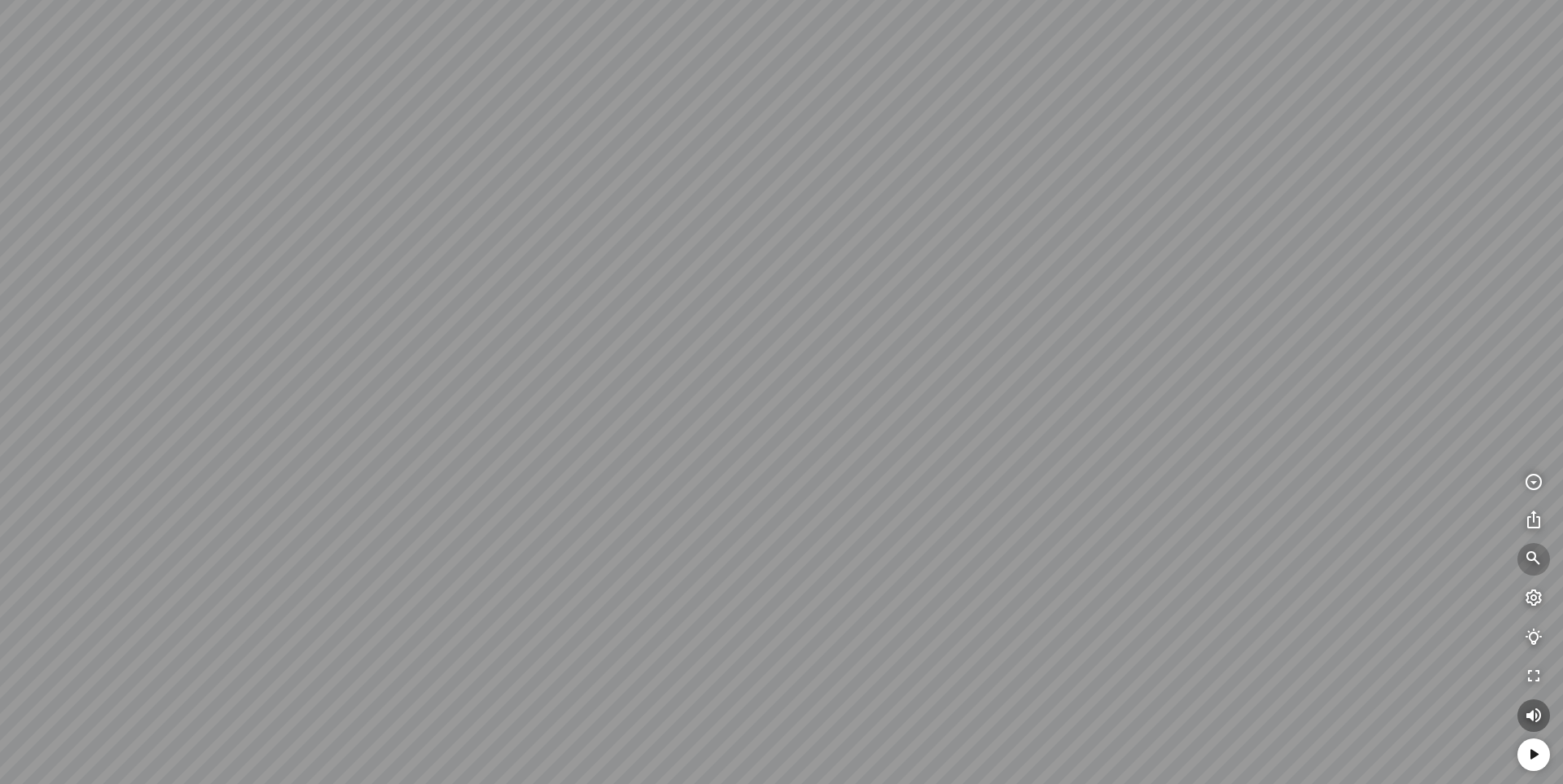
click at [1099, 559] on icon "button" at bounding box center [1533, 558] width 19 height 19
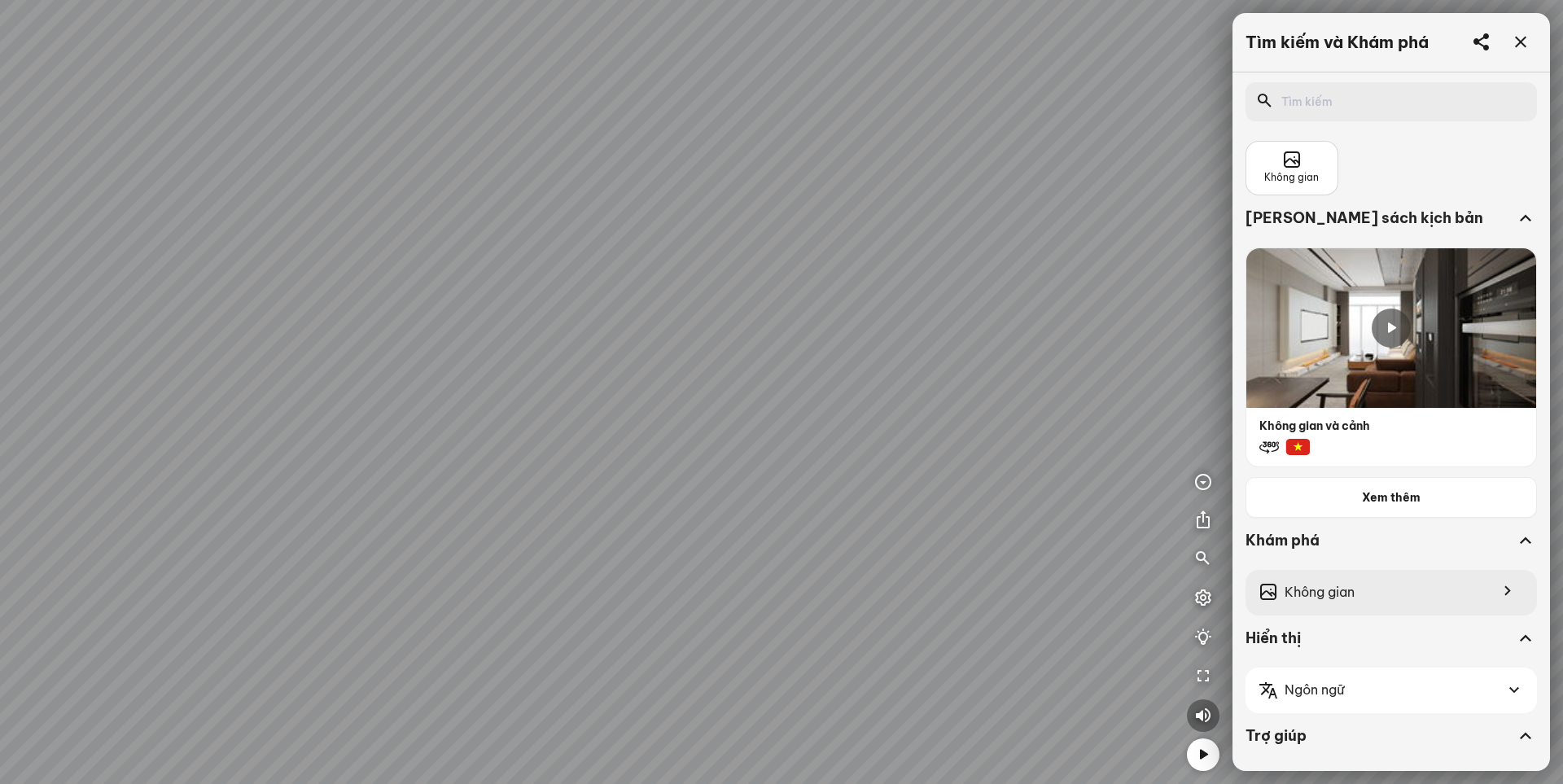
click at [1099, 592] on span "Không gian" at bounding box center [1319, 592] width 70 height 20
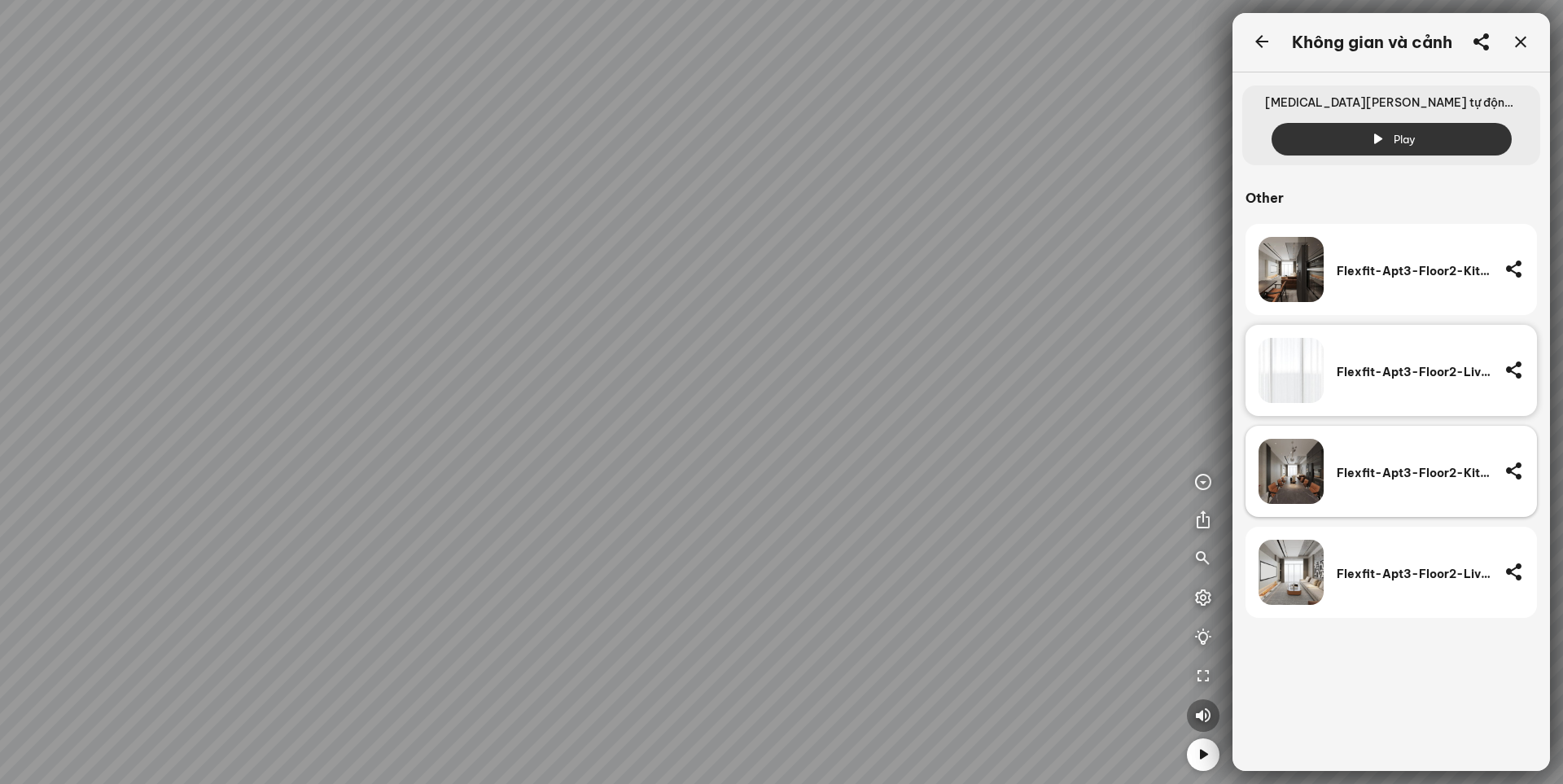
click at [1099, 480] on div "Flexfit-Apt3-Floor2-Kitchen(1)" at bounding box center [1414, 471] width 155 height 65
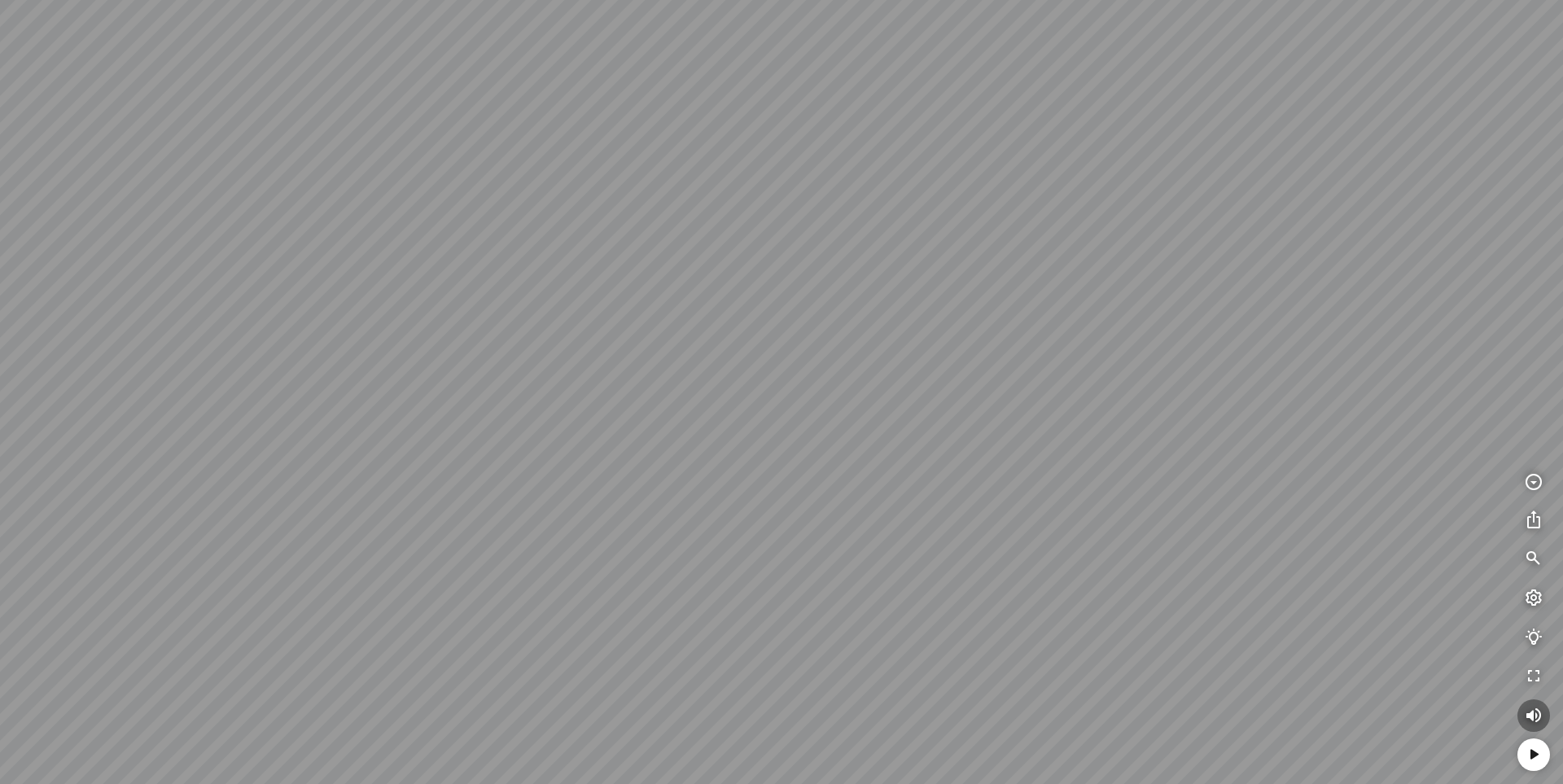
drag, startPoint x: 784, startPoint y: 546, endPoint x: 943, endPoint y: 262, distance: 325.5
click at [943, 262] on div at bounding box center [782, 392] width 1563 height 784
drag, startPoint x: 871, startPoint y: 362, endPoint x: 479, endPoint y: 280, distance: 400.5
click at [479, 280] on div at bounding box center [782, 392] width 1563 height 784
drag, startPoint x: 778, startPoint y: 283, endPoint x: 865, endPoint y: 256, distance: 91.1
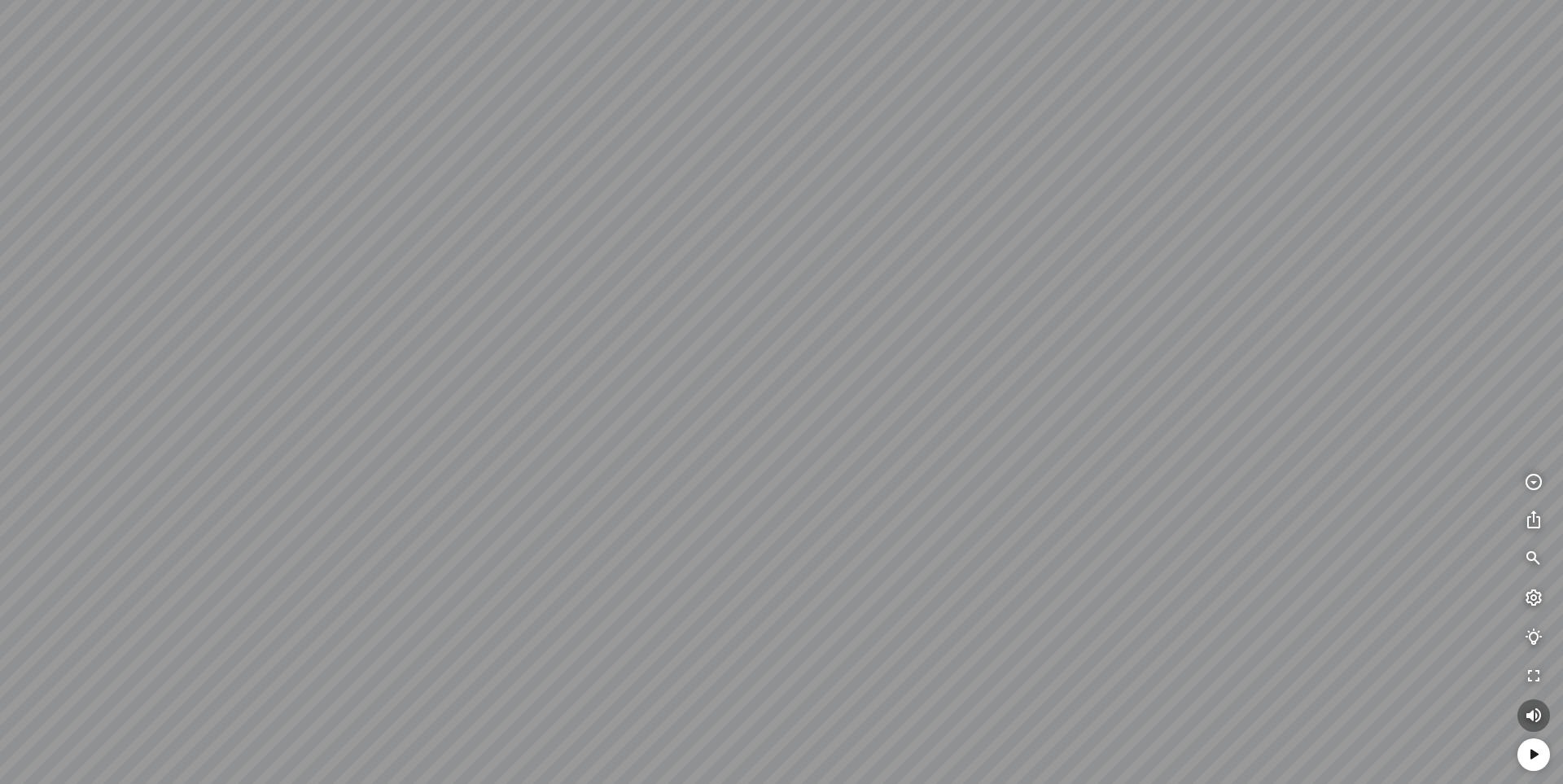
click at [865, 256] on div at bounding box center [782, 392] width 1563 height 784
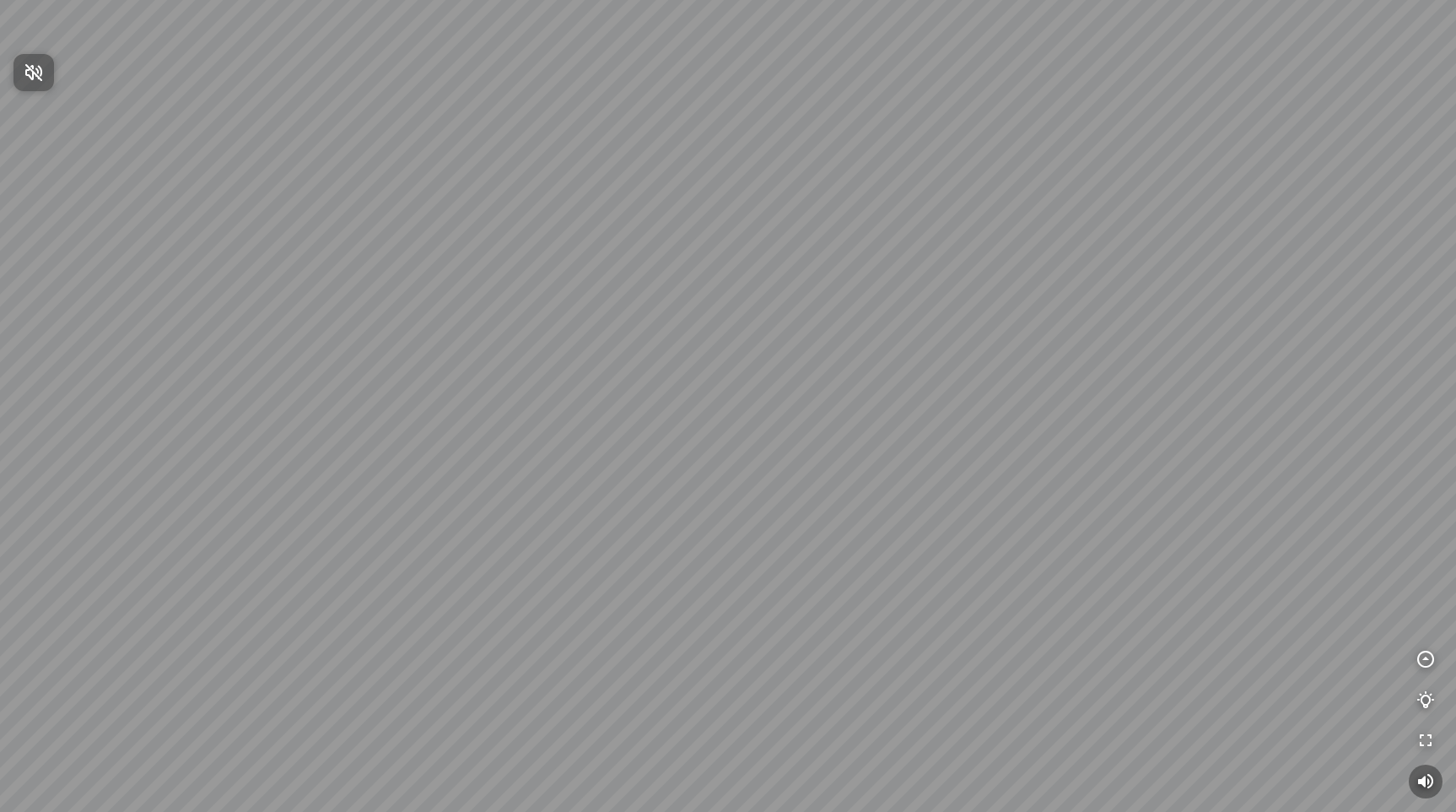
drag, startPoint x: 863, startPoint y: 559, endPoint x: 626, endPoint y: 585, distance: 238.4
click at [626, 585] on div at bounding box center [728, 406] width 1456 height 812
drag, startPoint x: 819, startPoint y: 539, endPoint x: 548, endPoint y: 576, distance: 273.5
click at [548, 576] on div at bounding box center [728, 406] width 1456 height 812
click at [303, 492] on div at bounding box center [728, 406] width 1456 height 812
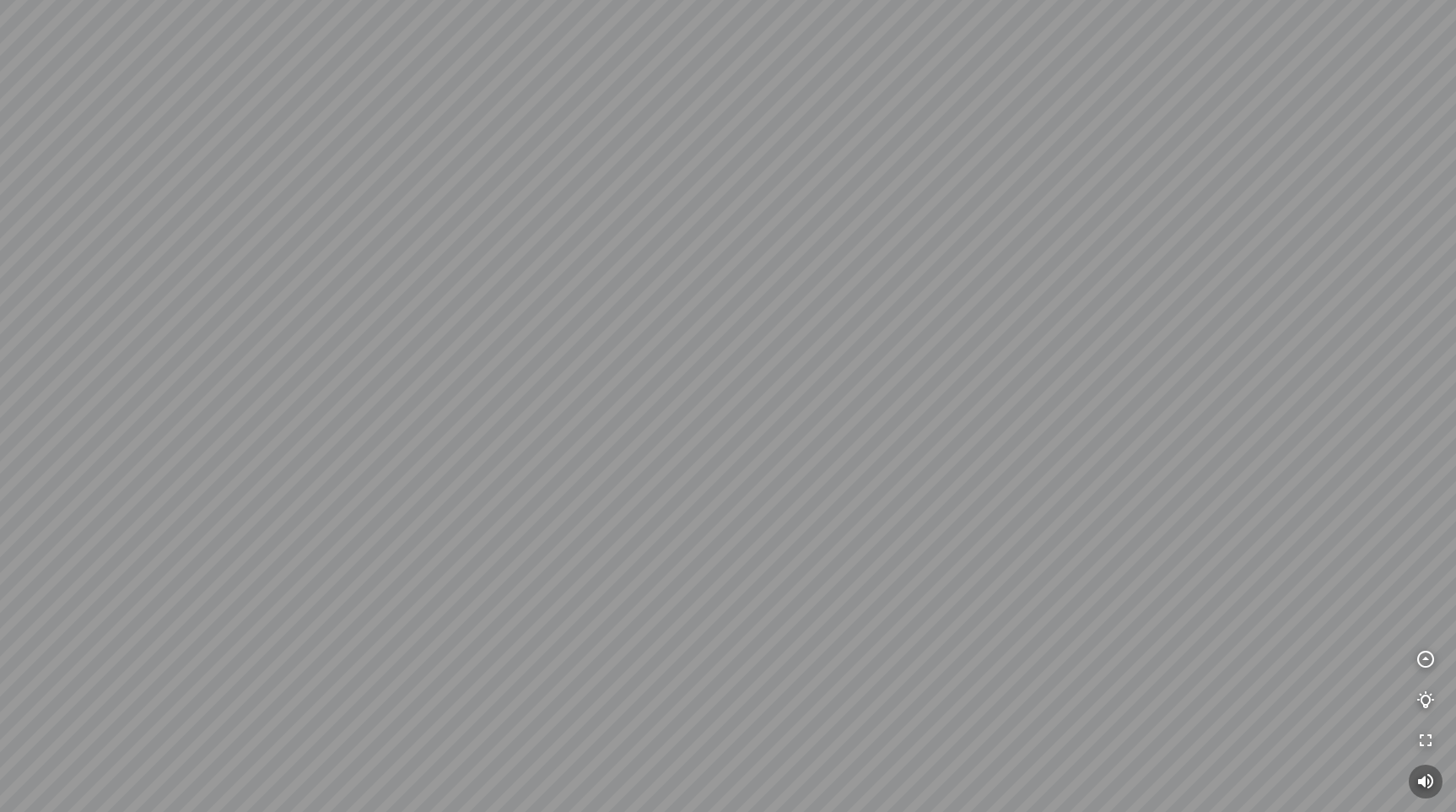
drag, startPoint x: 527, startPoint y: 503, endPoint x: 471, endPoint y: 506, distance: 56.1
click at [471, 506] on div at bounding box center [728, 406] width 1456 height 812
drag, startPoint x: 792, startPoint y: 513, endPoint x: 403, endPoint y: 481, distance: 390.3
click at [371, 484] on div at bounding box center [728, 406] width 1456 height 812
drag, startPoint x: 680, startPoint y: 418, endPoint x: 318, endPoint y: 407, distance: 362.2
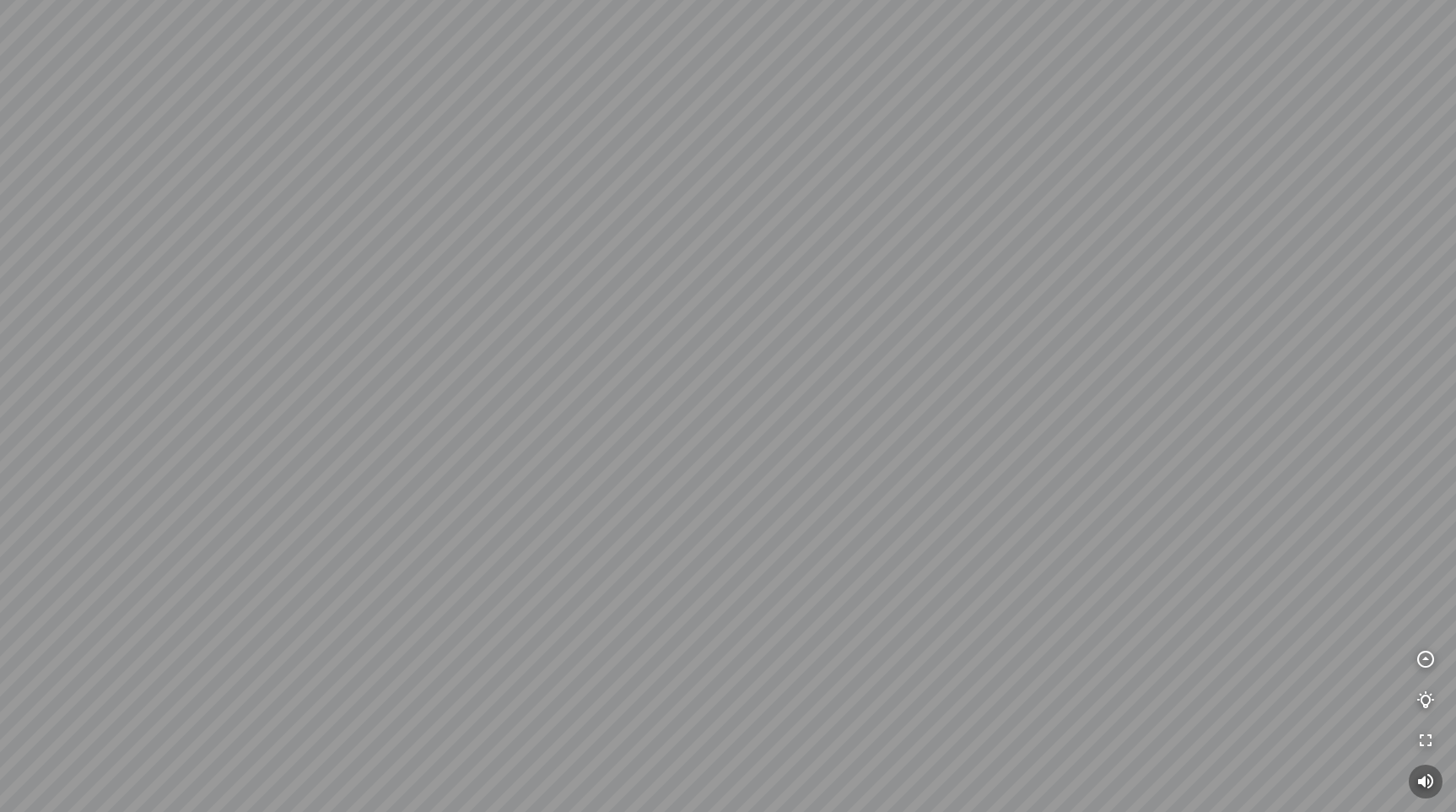
click at [325, 407] on div at bounding box center [728, 406] width 1456 height 812
drag, startPoint x: 420, startPoint y: 411, endPoint x: 589, endPoint y: 217, distance: 257.3
click at [621, 117] on div at bounding box center [728, 406] width 1456 height 812
drag, startPoint x: 678, startPoint y: 333, endPoint x: 453, endPoint y: 391, distance: 232.4
click at [489, 361] on div at bounding box center [728, 406] width 1456 height 812
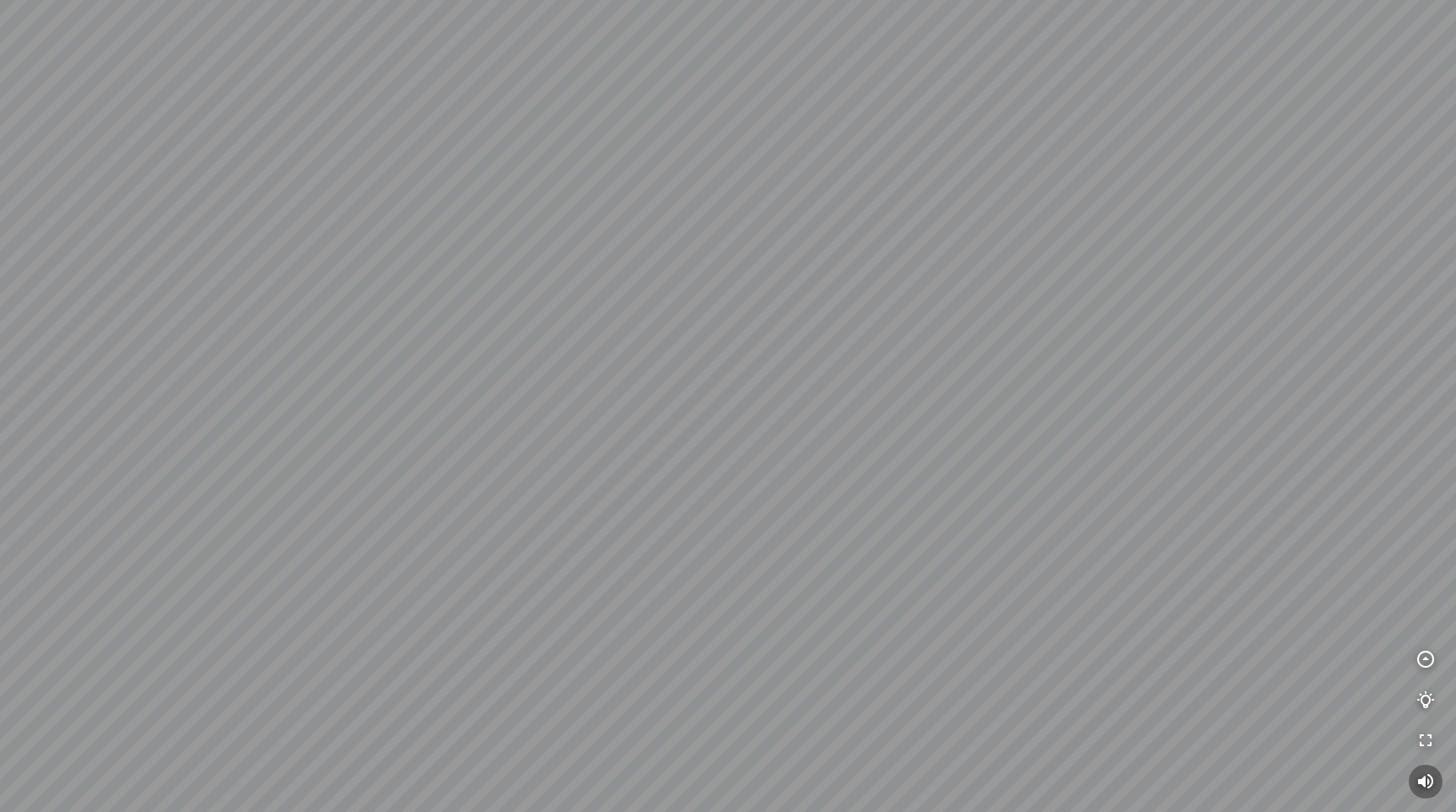
drag, startPoint x: 405, startPoint y: 374, endPoint x: 512, endPoint y: 413, distance: 113.9
click at [327, 401] on div at bounding box center [728, 406] width 1456 height 812
drag, startPoint x: 716, startPoint y: 351, endPoint x: 727, endPoint y: 500, distance: 149.4
click at [727, 500] on div at bounding box center [728, 406] width 1456 height 812
drag, startPoint x: 729, startPoint y: 388, endPoint x: 988, endPoint y: 564, distance: 313.1
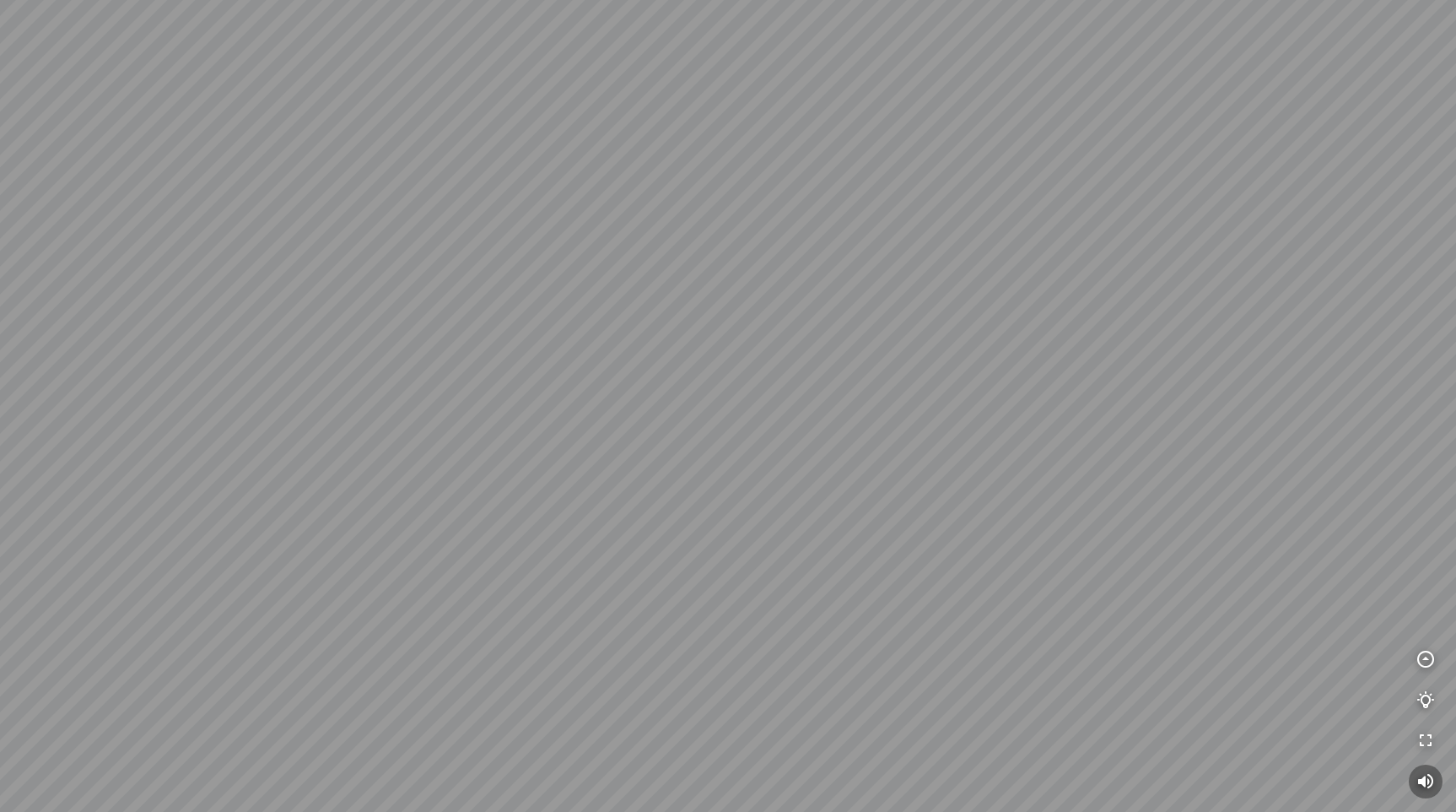
click at [988, 564] on div at bounding box center [728, 406] width 1456 height 812
drag, startPoint x: 885, startPoint y: 535, endPoint x: 1086, endPoint y: 512, distance: 202.3
click at [1086, 512] on div at bounding box center [728, 406] width 1456 height 812
drag, startPoint x: 948, startPoint y: 483, endPoint x: 743, endPoint y: 485, distance: 205.0
click at [602, 479] on div at bounding box center [728, 406] width 1456 height 812
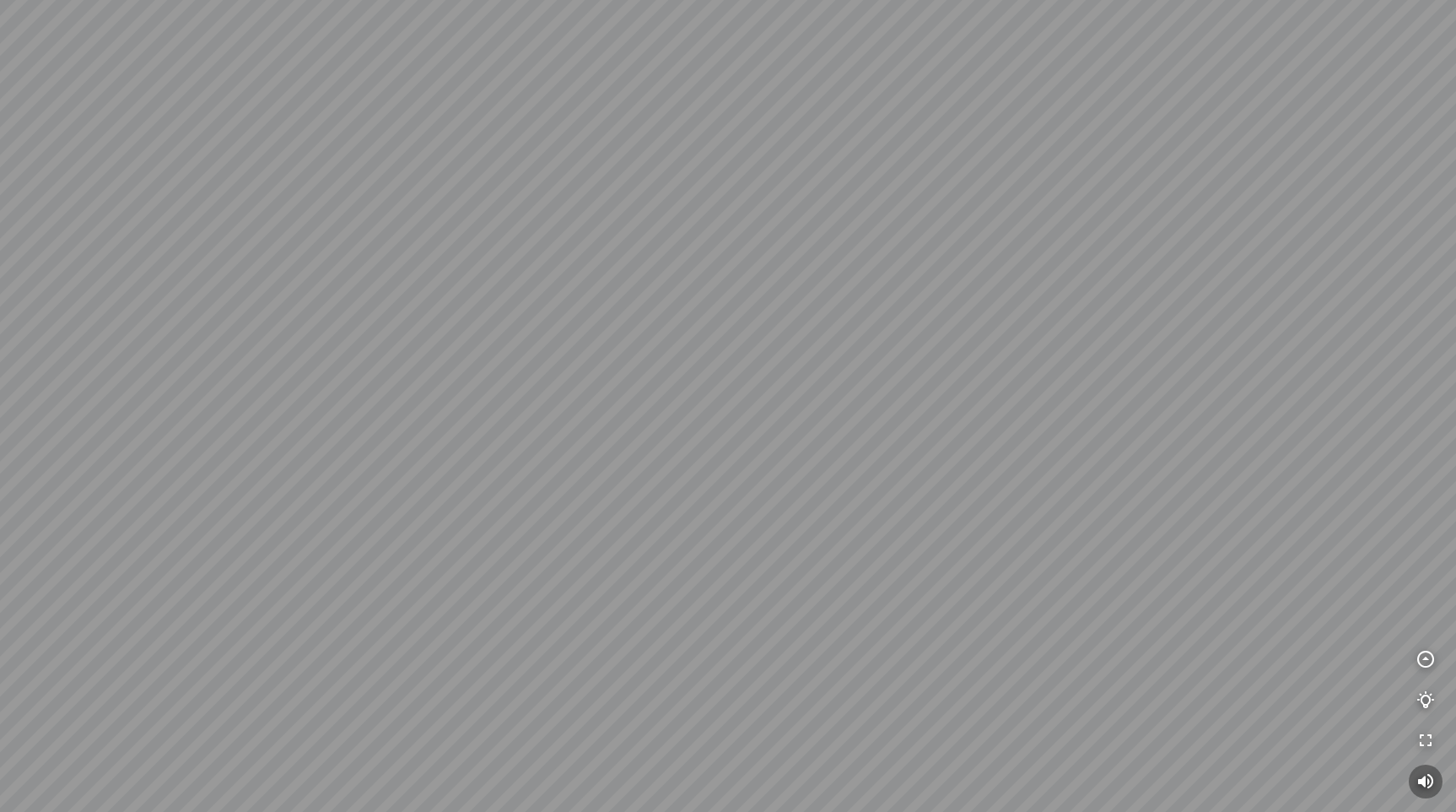
drag, startPoint x: 913, startPoint y: 478, endPoint x: 391, endPoint y: 485, distance: 522.0
click at [391, 485] on div at bounding box center [728, 406] width 1456 height 812
drag, startPoint x: 812, startPoint y: 520, endPoint x: 601, endPoint y: 547, distance: 212.7
click at [601, 547] on div at bounding box center [728, 406] width 1456 height 812
drag, startPoint x: 871, startPoint y: 549, endPoint x: 387, endPoint y: 524, distance: 484.6
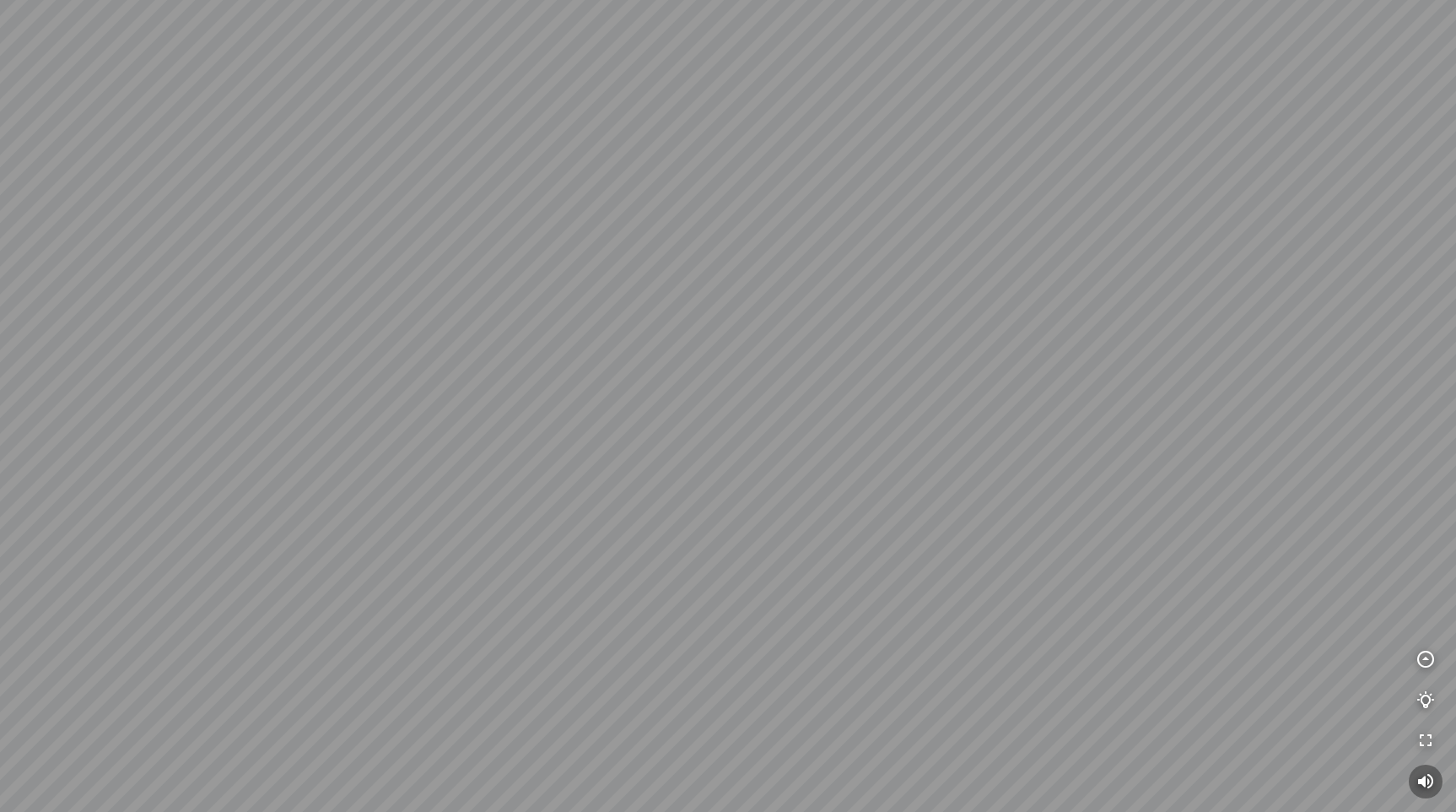
click at [387, 524] on div at bounding box center [728, 406] width 1456 height 812
drag, startPoint x: 737, startPoint y: 534, endPoint x: 316, endPoint y: 536, distance: 421.0
click at [316, 537] on div at bounding box center [728, 406] width 1456 height 812
drag, startPoint x: 796, startPoint y: 540, endPoint x: 275, endPoint y: 537, distance: 521.0
click at [287, 537] on div at bounding box center [728, 406] width 1456 height 812
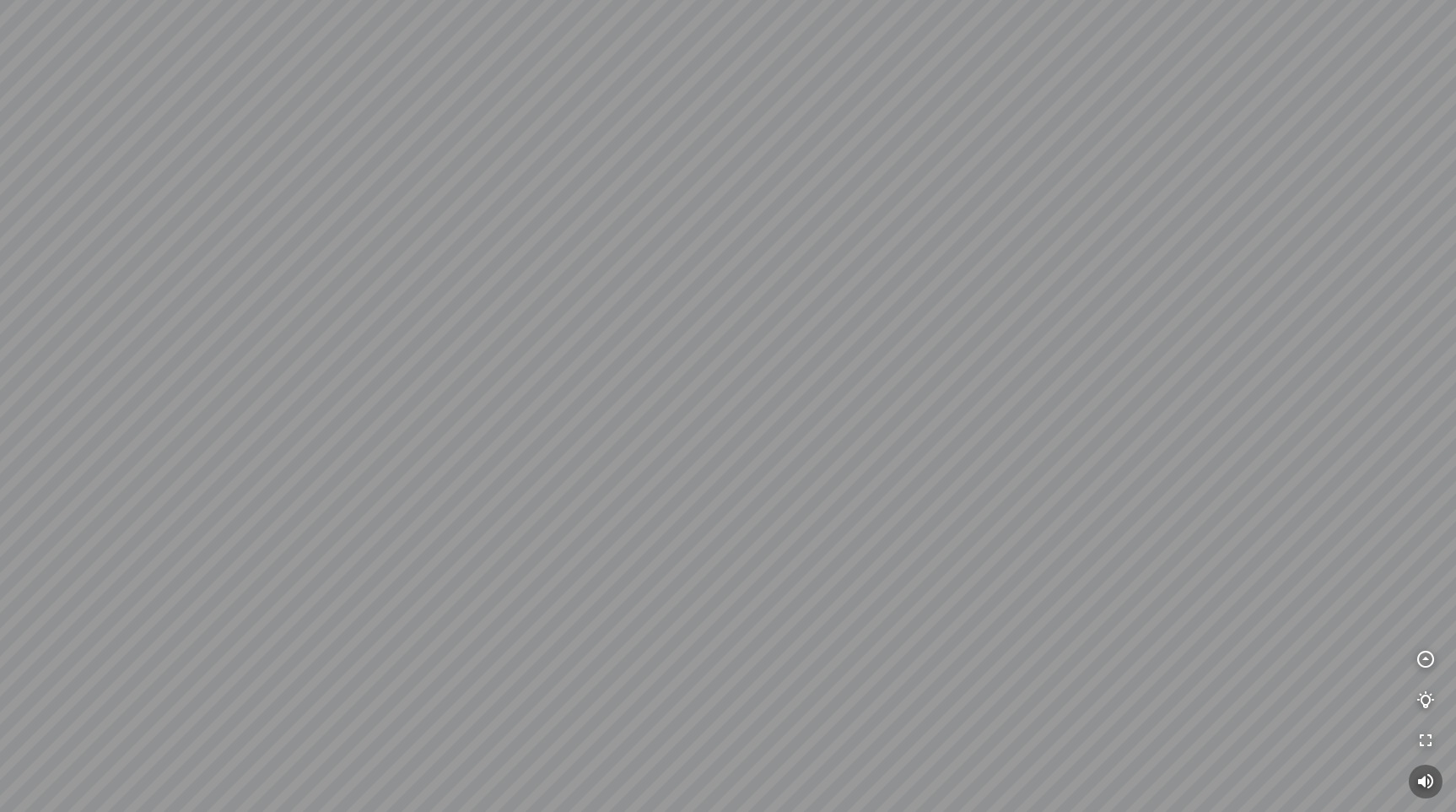
drag, startPoint x: 764, startPoint y: 550, endPoint x: 476, endPoint y: 499, distance: 292.5
click at [476, 499] on div at bounding box center [728, 406] width 1456 height 812
drag, startPoint x: 634, startPoint y: 502, endPoint x: 231, endPoint y: 480, distance: 403.6
click at [236, 483] on div at bounding box center [728, 406] width 1456 height 812
